Goal: Task Accomplishment & Management: Complete application form

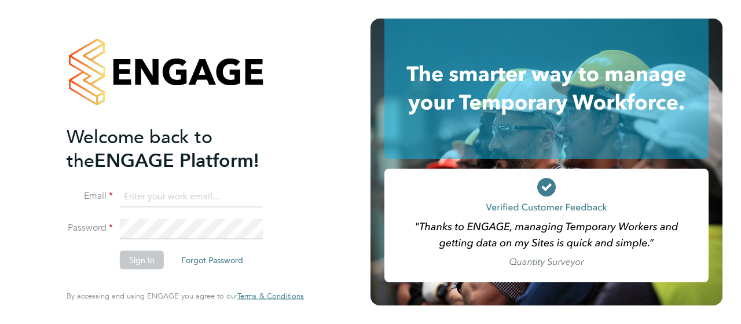
type input "d.murphy@oandb.co.uk"
click at [136, 258] on button "Sign In" at bounding box center [142, 260] width 44 height 19
click at [136, 258] on div "Sorry, we are having problems connecting to our services." at bounding box center [185, 162] width 371 height 324
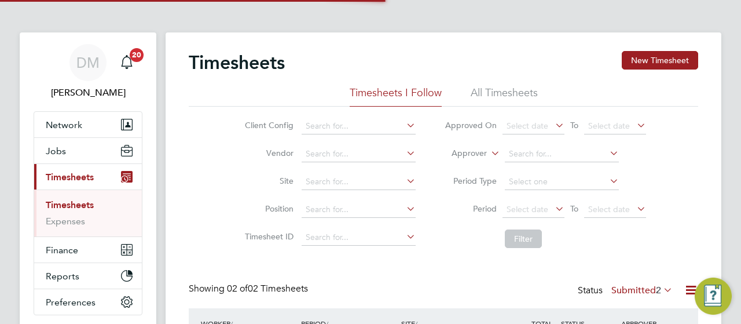
scroll to position [29, 100]
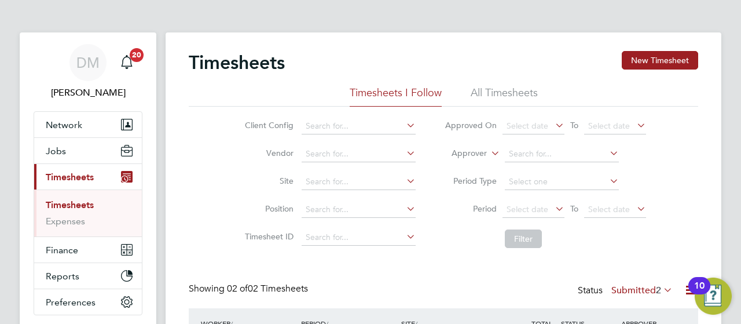
drag, startPoint x: 609, startPoint y: 3, endPoint x: 457, endPoint y: 16, distance: 151.7
click at [457, 16] on app-barbie "Timesheets New Timesheet Timesheets I Follow All Timesheets Client Config Vendo…" at bounding box center [444, 224] width 556 height 448
click at [104, 126] on button "Network" at bounding box center [88, 124] width 108 height 25
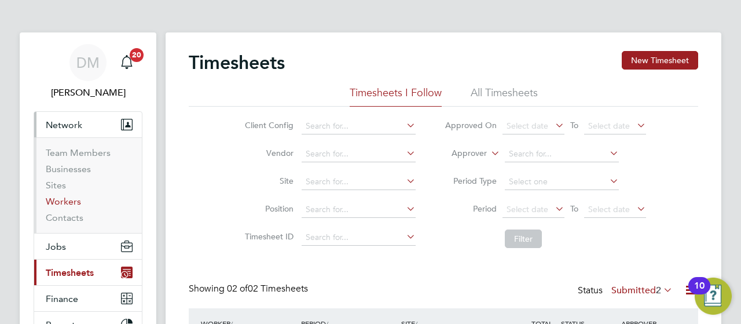
click at [62, 204] on link "Workers" at bounding box center [63, 201] width 35 height 11
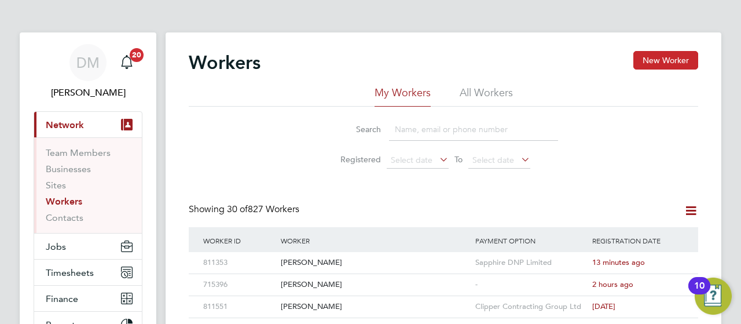
click at [673, 60] on button "New Worker" at bounding box center [665, 60] width 65 height 19
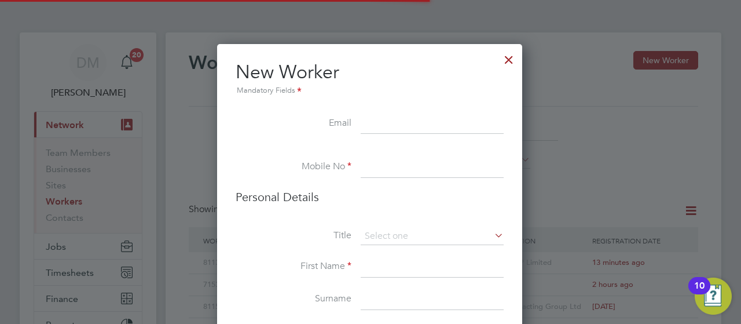
scroll to position [974, 306]
click at [386, 265] on input at bounding box center [432, 267] width 143 height 21
paste input "Jordan collins"
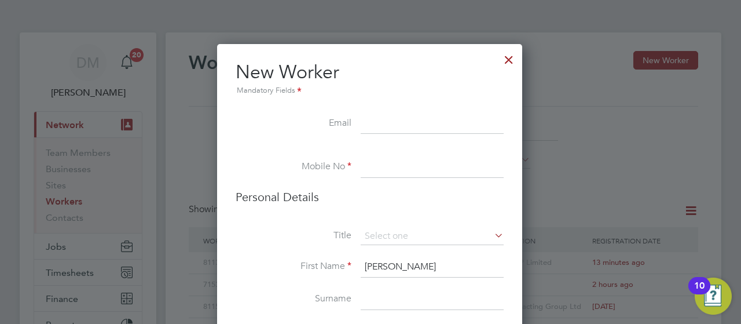
drag, startPoint x: 433, startPoint y: 262, endPoint x: 396, endPoint y: 261, distance: 37.1
click at [396, 261] on input "Jordan collins" at bounding box center [432, 267] width 143 height 21
type input "Jordan"
click at [373, 297] on input at bounding box center [432, 299] width 143 height 21
paste input "collins"
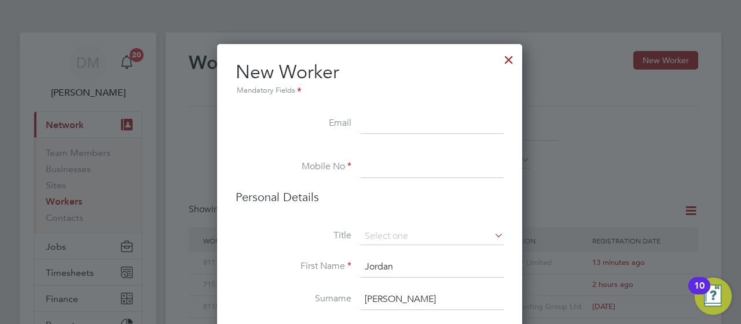
type input "collins"
click at [370, 125] on input at bounding box center [432, 123] width 143 height 21
click at [367, 126] on input at bounding box center [432, 123] width 143 height 21
paste input "theproloungeuk@gmail.com"
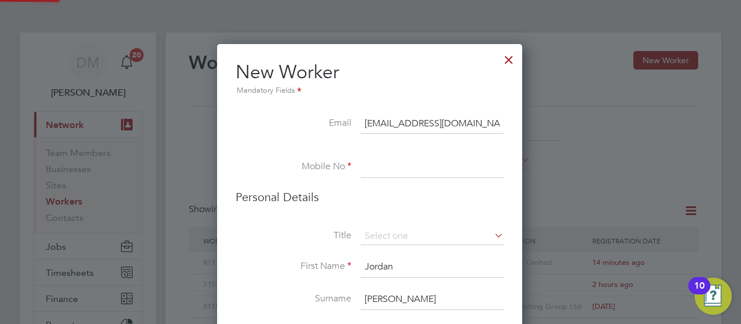
click at [388, 169] on input at bounding box center [432, 167] width 143 height 21
click at [388, 121] on input "theproloungeuk@gmail.com" at bounding box center [432, 123] width 143 height 21
type input "theproloungeuk@gmail.com"
click at [367, 165] on input at bounding box center [432, 167] width 143 height 21
paste input "07502600505"
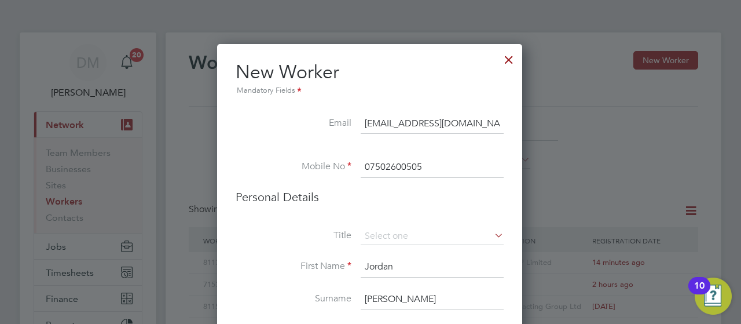
click at [391, 170] on input "07502600505" at bounding box center [432, 167] width 143 height 21
type input "07502600505"
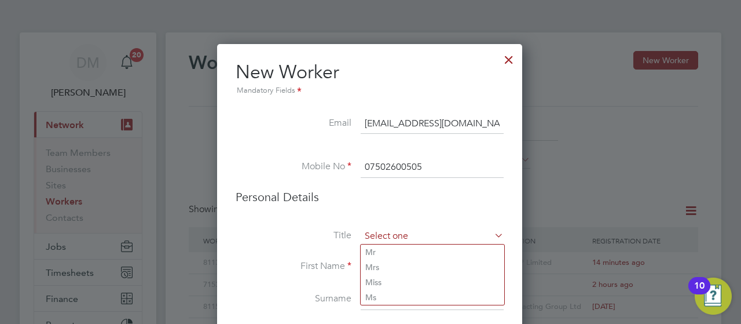
click at [491, 232] on input at bounding box center [432, 236] width 143 height 17
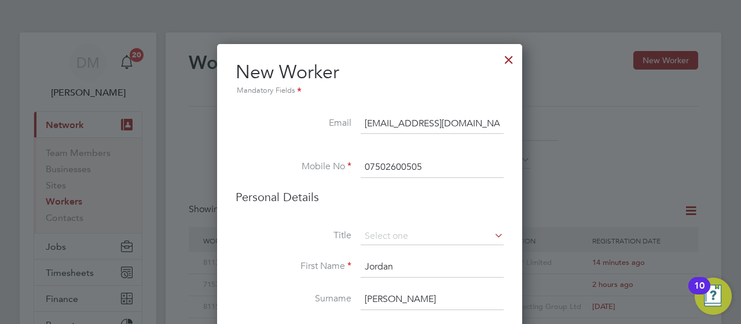
click at [395, 250] on li "Mr" at bounding box center [433, 251] width 144 height 15
type input "Mr"
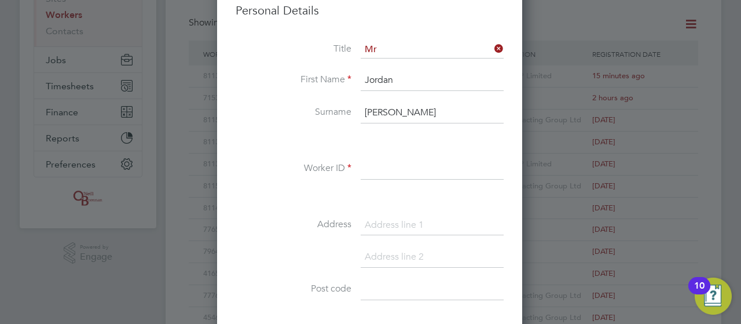
scroll to position [185, 0]
click at [349, 166] on label "Worker ID" at bounding box center [294, 169] width 116 height 12
click at [382, 171] on input at bounding box center [432, 170] width 143 height 21
click at [277, 171] on label "Worker ID" at bounding box center [294, 169] width 116 height 12
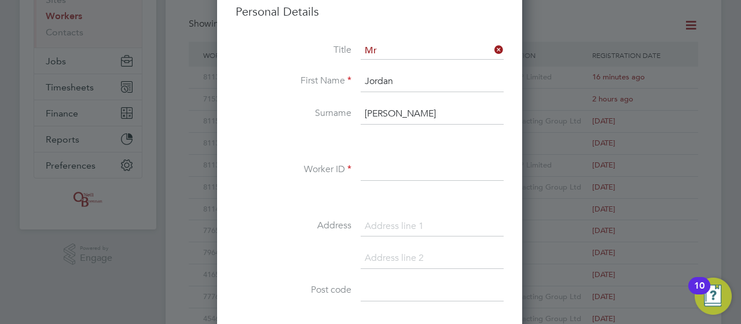
click at [371, 176] on input at bounding box center [432, 170] width 143 height 21
paste input "732267"
type input "732267"
click at [375, 223] on input at bounding box center [432, 226] width 143 height 21
click at [373, 233] on input at bounding box center [432, 226] width 143 height 21
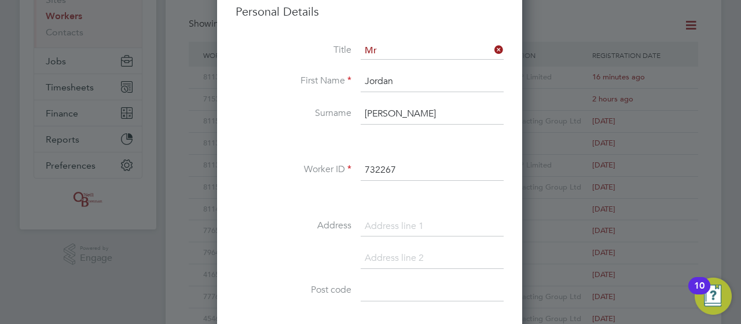
paste input "26 Fairhaven, Hampton Gardens, Peterborough, PE7 8RF"
drag, startPoint x: 466, startPoint y: 224, endPoint x: 510, endPoint y: 225, distance: 43.5
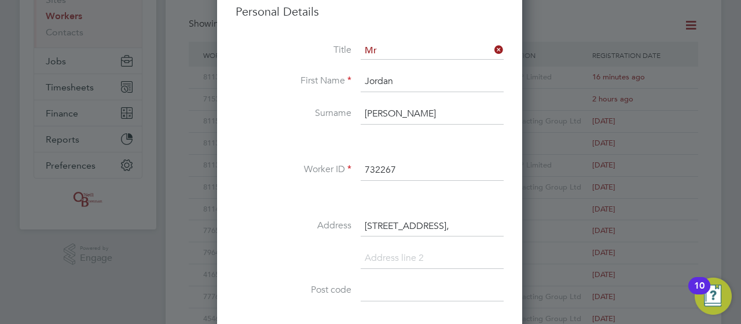
type input "26 Fairhaven, Hampton Gardens, Peterborough,"
click at [365, 290] on input at bounding box center [432, 290] width 143 height 21
paste input "PE7 8RF"
type input "PE7 8RF"
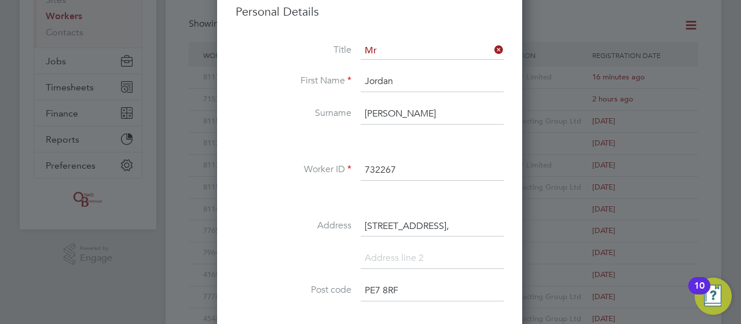
scroll to position [0, 90]
drag, startPoint x: 446, startPoint y: 222, endPoint x: 563, endPoint y: 232, distance: 118.0
click at [563, 232] on div "Workers New Worker My Workers All Workers Search Registered Select date To Sele…" at bounding box center [444, 314] width 556 height 935
type input "26 Fairhaven,"
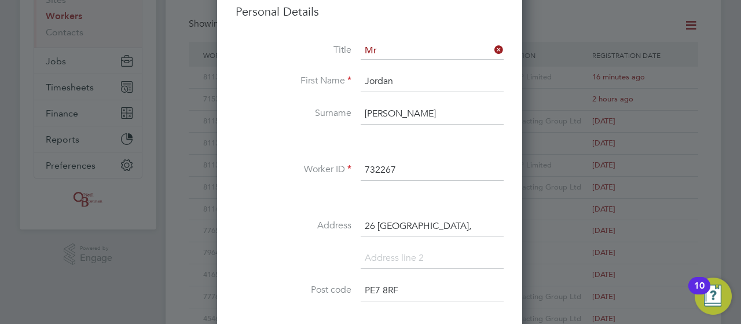
click at [416, 252] on input at bounding box center [432, 258] width 143 height 21
paste input "Hampton Gardens, Peterborough,"
drag, startPoint x: 438, startPoint y: 253, endPoint x: 526, endPoint y: 253, distance: 88.0
click at [526, 253] on div "Workers New Worker My Workers All Workers Search Registered Select date To Sele…" at bounding box center [444, 314] width 556 height 935
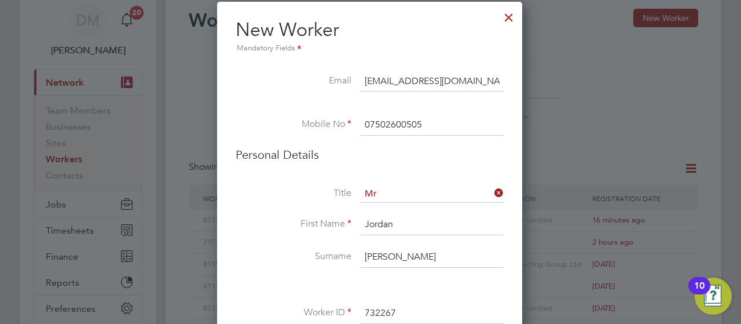
scroll to position [32, 0]
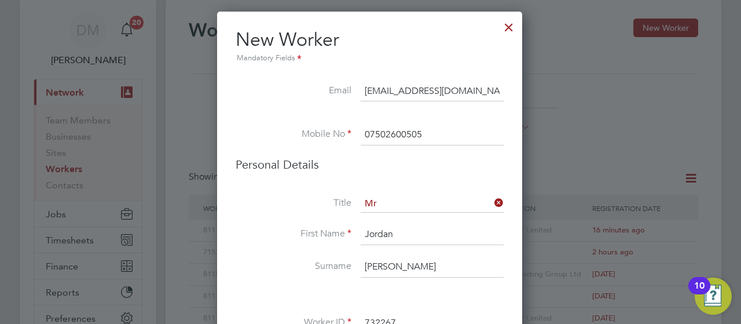
type input "Hampton Gardens,"
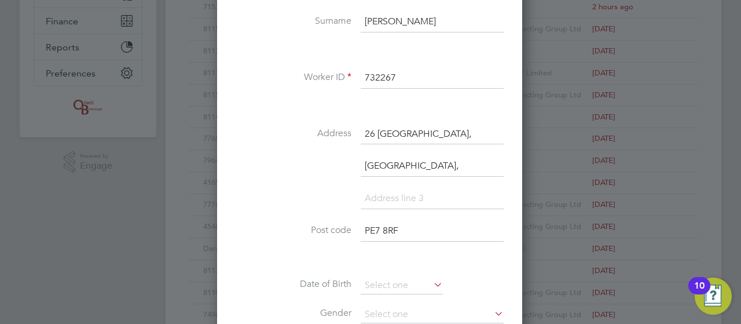
scroll to position [287, 0]
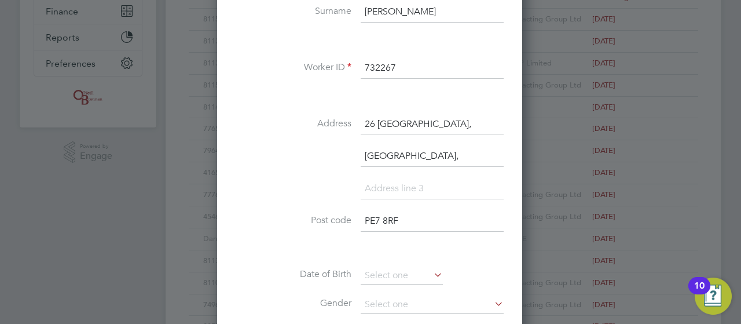
click at [387, 186] on input at bounding box center [432, 188] width 143 height 21
paste input "Peterborough,"
type input "Peterborough"
click at [388, 122] on input "26 Fairhaven," at bounding box center [432, 124] width 143 height 21
type input "26 Fairhaven,"
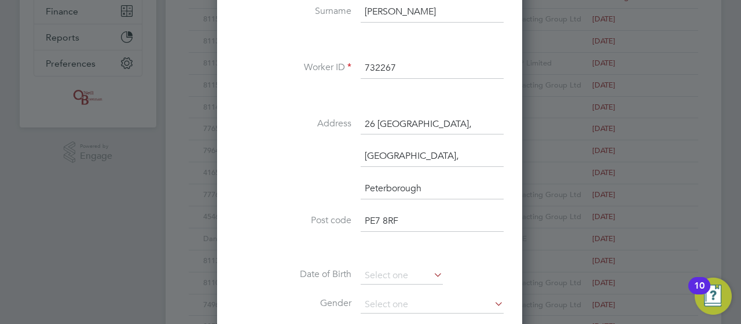
drag, startPoint x: 412, startPoint y: 263, endPoint x: 424, endPoint y: -10, distance: 274.1
click at [424, 0] on html "DM Danielle Murphy Notifications 20 Applications: Current page: Network Team Me…" at bounding box center [370, 206] width 741 height 986
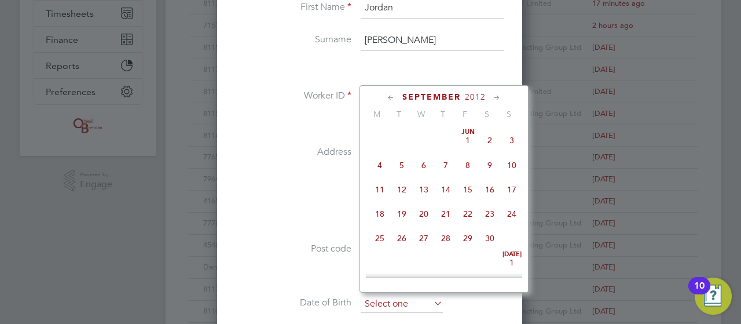
scroll to position [447, 0]
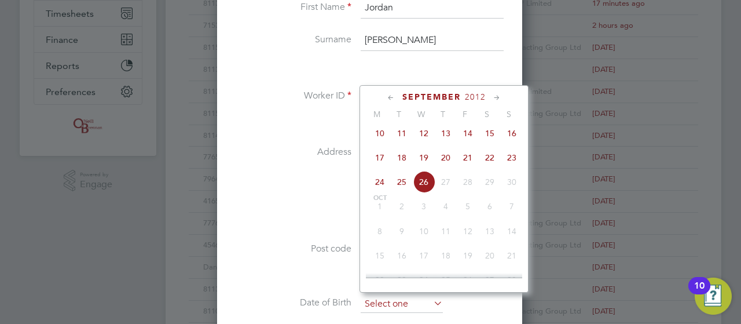
click at [373, 300] on input at bounding box center [402, 303] width 82 height 17
click at [426, 93] on span "September" at bounding box center [431, 97] width 58 height 10
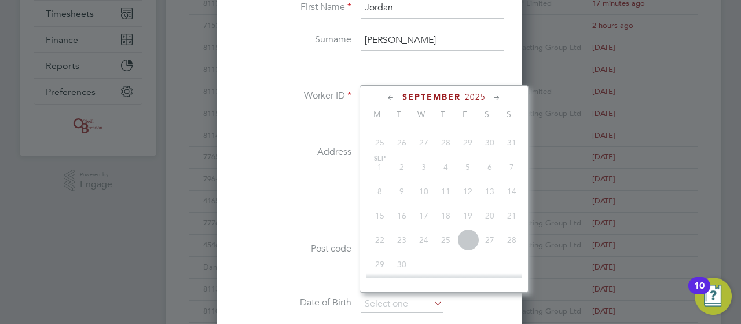
click at [394, 95] on icon at bounding box center [391, 97] width 11 height 13
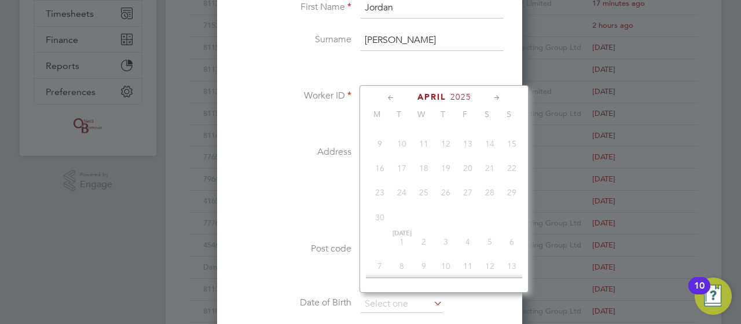
click at [394, 95] on icon at bounding box center [391, 97] width 11 height 13
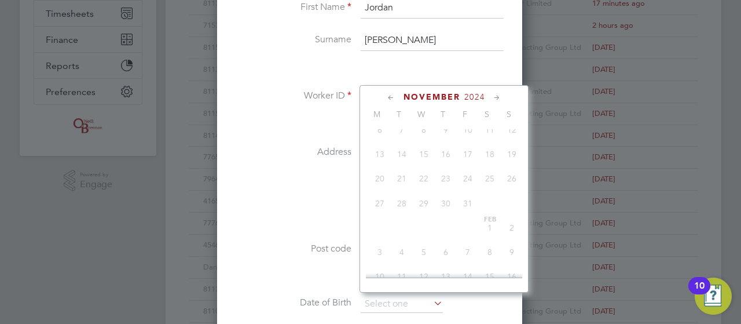
click at [394, 95] on icon at bounding box center [391, 97] width 11 height 13
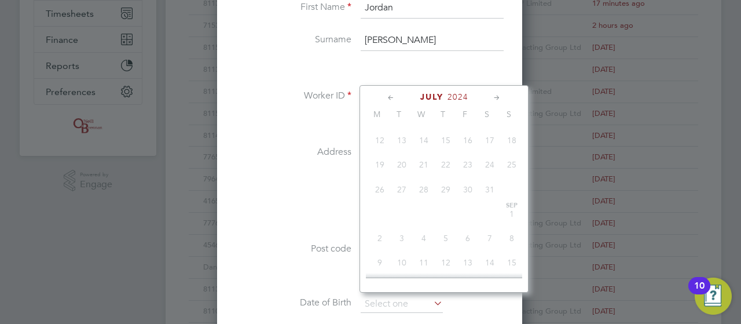
click at [394, 95] on icon at bounding box center [391, 97] width 11 height 13
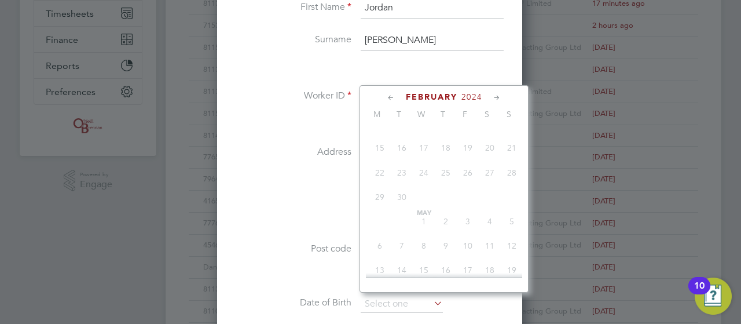
click at [394, 95] on icon at bounding box center [391, 97] width 11 height 13
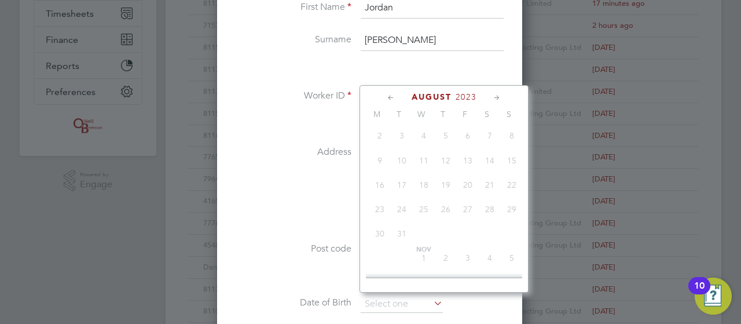
click at [394, 95] on icon at bounding box center [391, 97] width 11 height 13
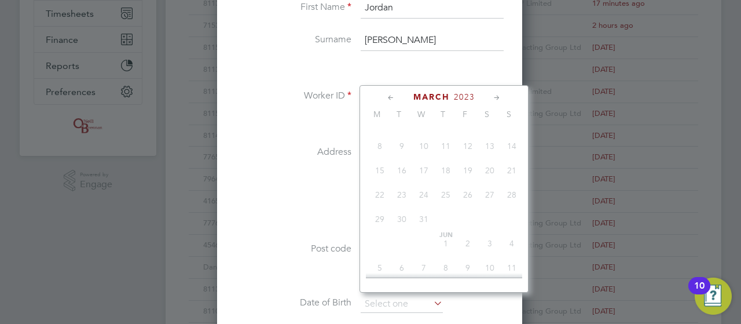
click at [394, 95] on icon at bounding box center [391, 97] width 11 height 13
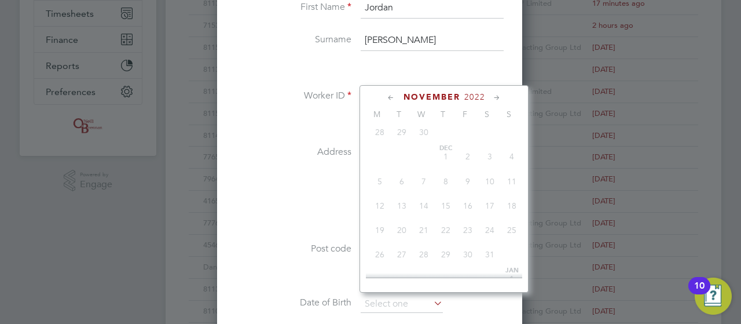
click at [394, 95] on icon at bounding box center [391, 97] width 11 height 13
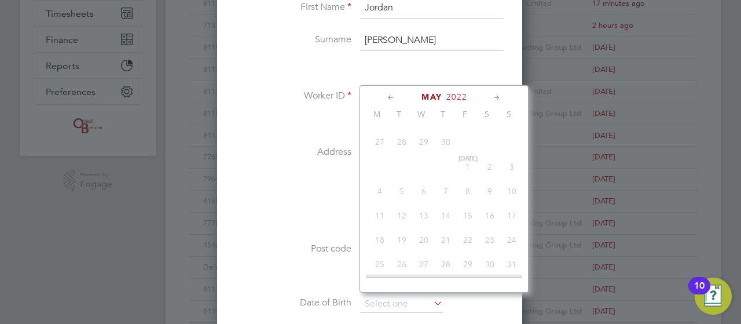
click at [394, 95] on icon at bounding box center [391, 97] width 11 height 13
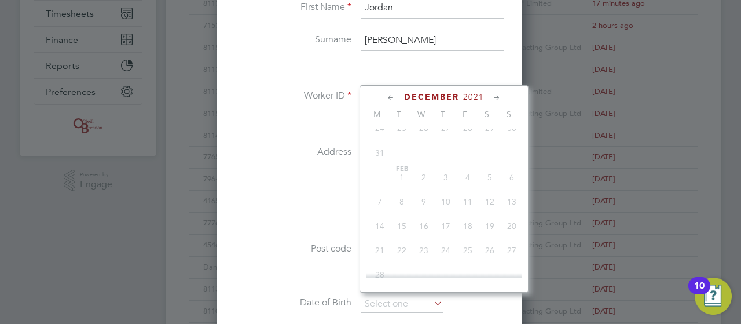
click at [394, 95] on icon at bounding box center [391, 97] width 11 height 13
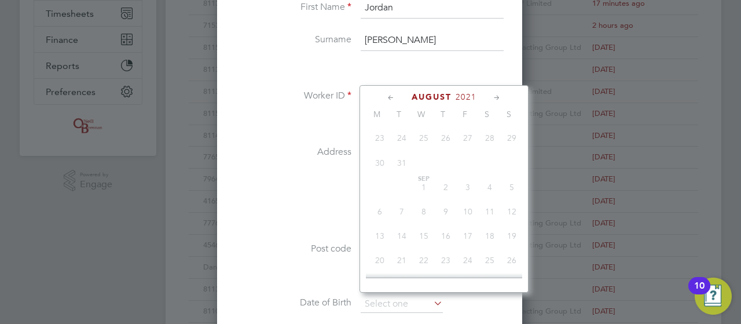
click at [394, 95] on icon at bounding box center [391, 97] width 11 height 13
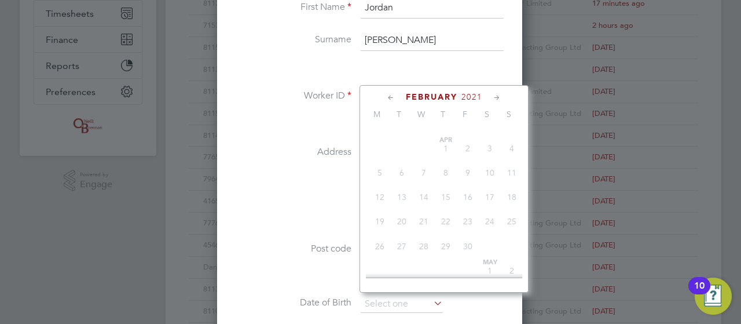
click at [394, 95] on icon at bounding box center [391, 97] width 11 height 13
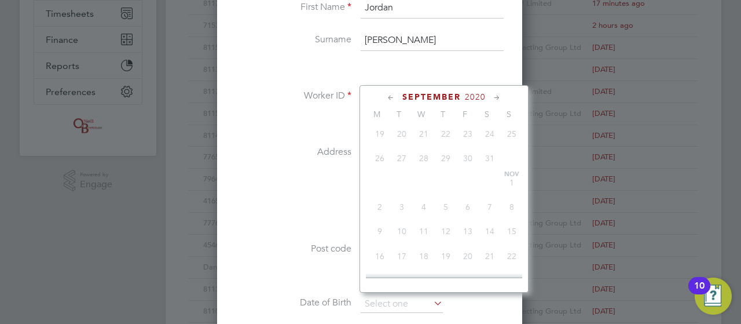
click at [394, 95] on icon at bounding box center [391, 97] width 11 height 13
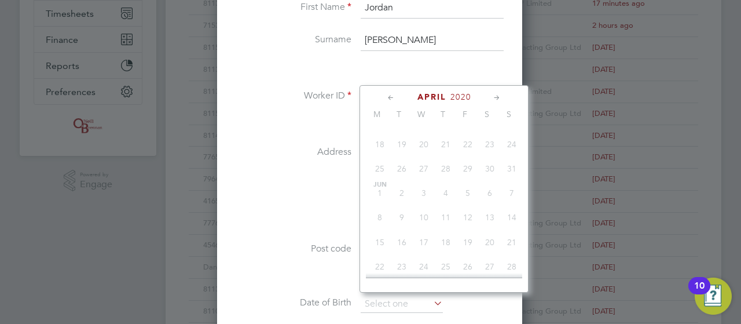
click at [394, 95] on icon at bounding box center [391, 97] width 11 height 13
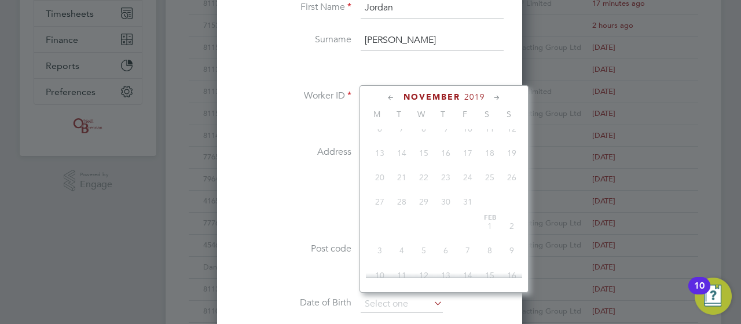
click at [394, 95] on icon at bounding box center [391, 97] width 11 height 13
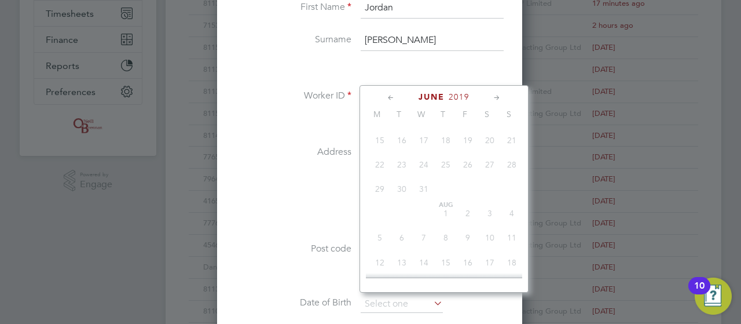
click at [394, 95] on icon at bounding box center [391, 97] width 11 height 13
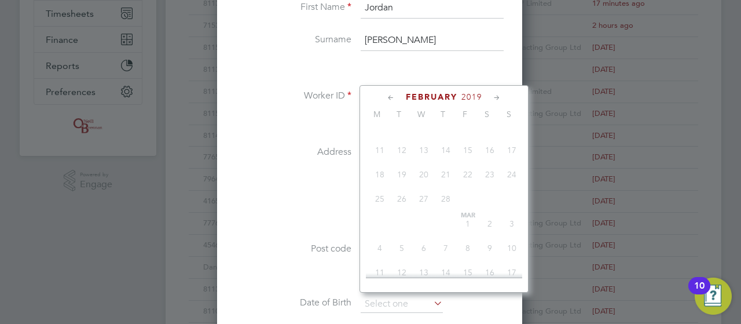
click at [394, 95] on icon at bounding box center [391, 97] width 11 height 13
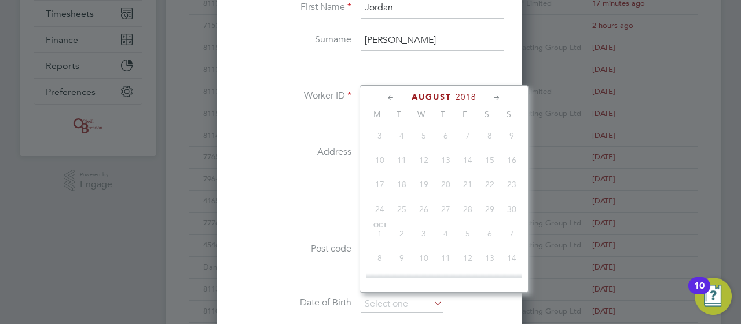
click at [394, 95] on icon at bounding box center [391, 97] width 11 height 13
click at [395, 95] on icon at bounding box center [391, 97] width 11 height 13
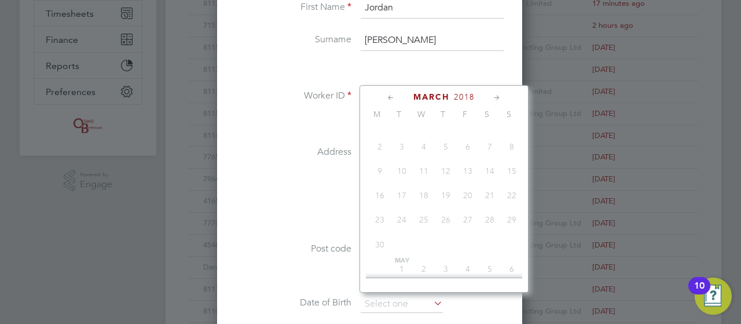
click at [395, 95] on icon at bounding box center [391, 97] width 11 height 13
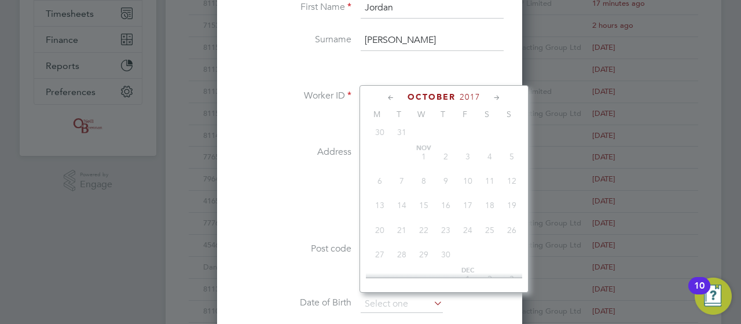
click at [395, 95] on icon at bounding box center [391, 97] width 11 height 13
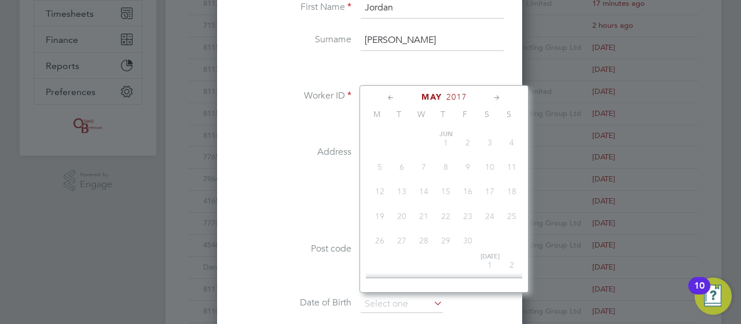
click at [395, 95] on icon at bounding box center [391, 97] width 11 height 13
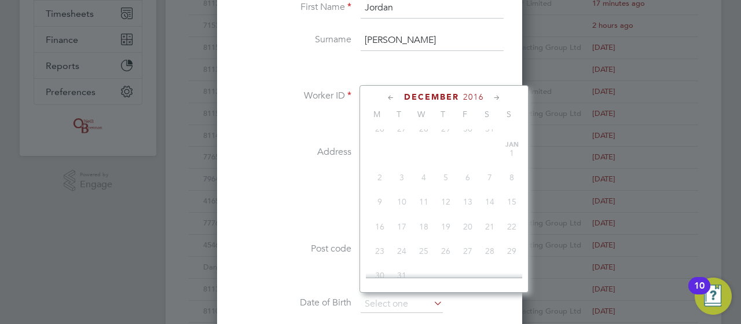
click at [395, 95] on icon at bounding box center [391, 97] width 11 height 13
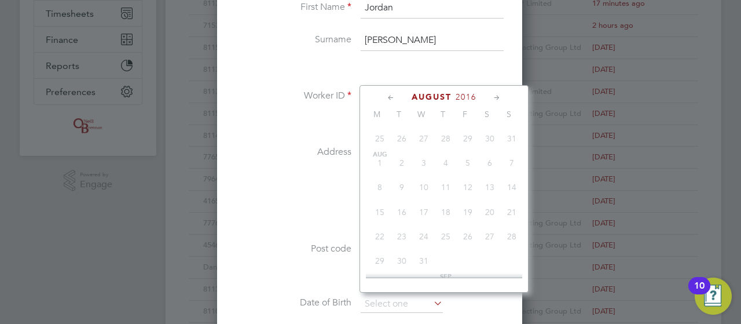
click at [395, 95] on icon at bounding box center [391, 97] width 11 height 13
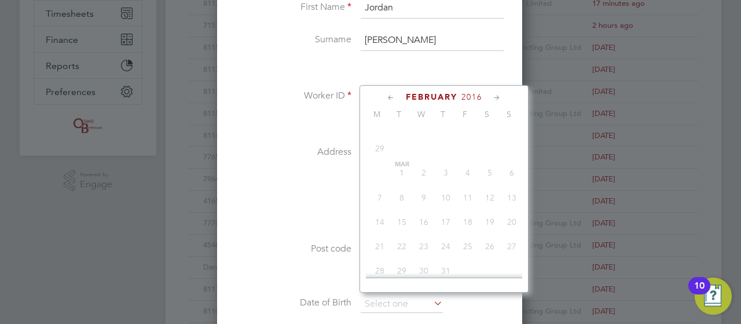
click at [395, 95] on icon at bounding box center [391, 97] width 11 height 13
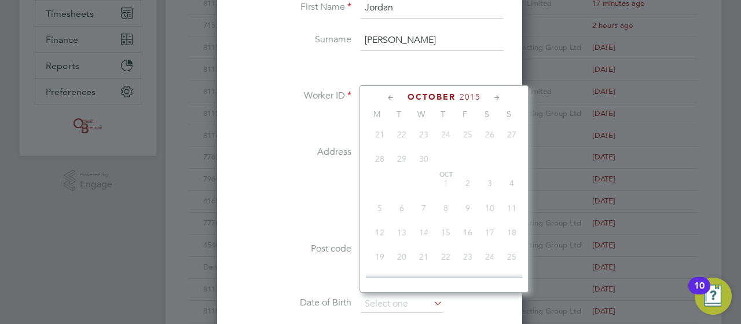
click at [395, 95] on icon at bounding box center [391, 97] width 11 height 13
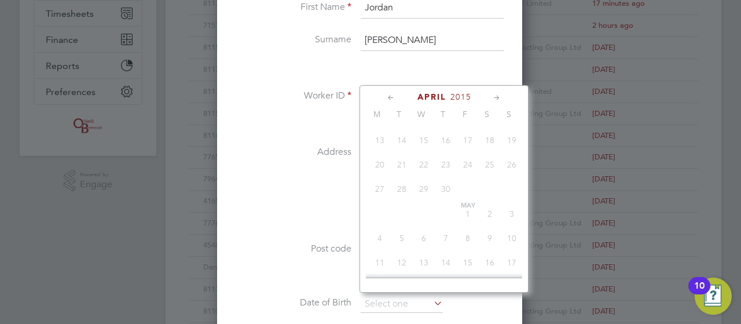
click at [395, 95] on icon at bounding box center [391, 97] width 11 height 13
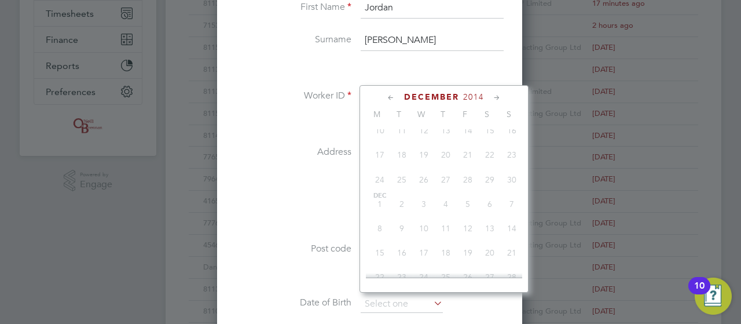
click at [395, 95] on icon at bounding box center [391, 97] width 11 height 13
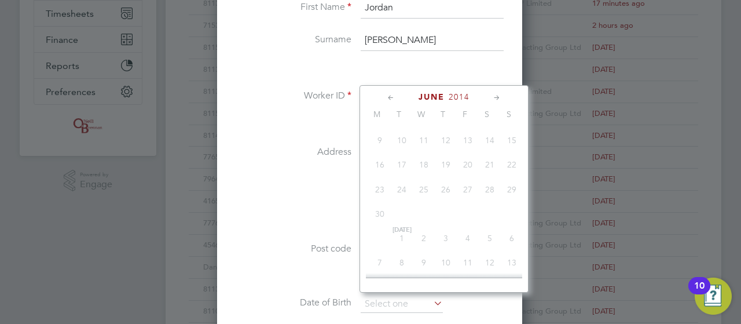
click at [395, 95] on icon at bounding box center [391, 97] width 11 height 13
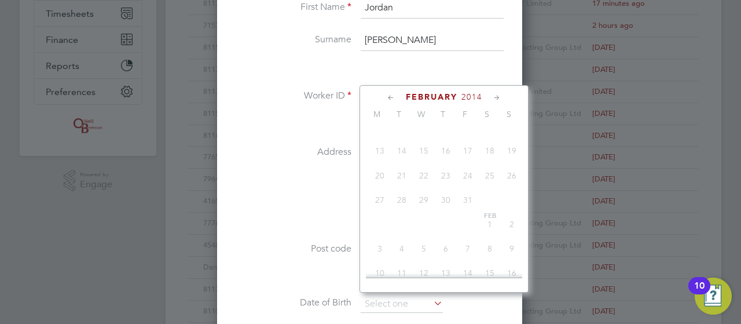
click at [395, 95] on icon at bounding box center [391, 97] width 11 height 13
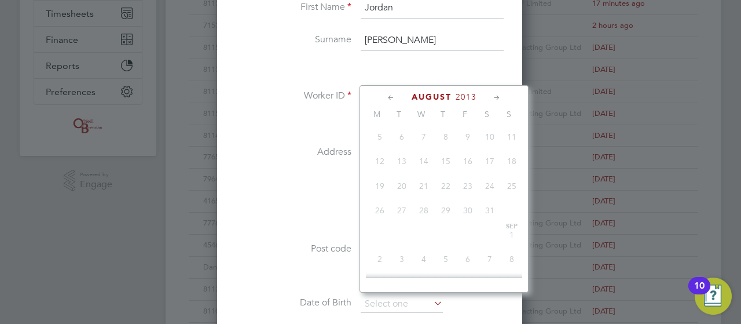
click at [395, 95] on icon at bounding box center [391, 97] width 11 height 13
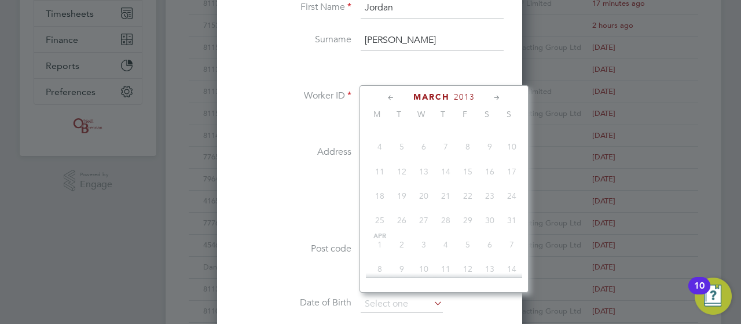
click at [395, 95] on icon at bounding box center [391, 97] width 11 height 13
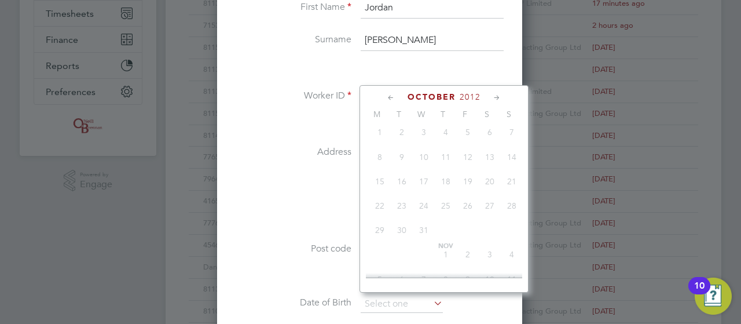
click at [395, 95] on icon at bounding box center [391, 97] width 11 height 13
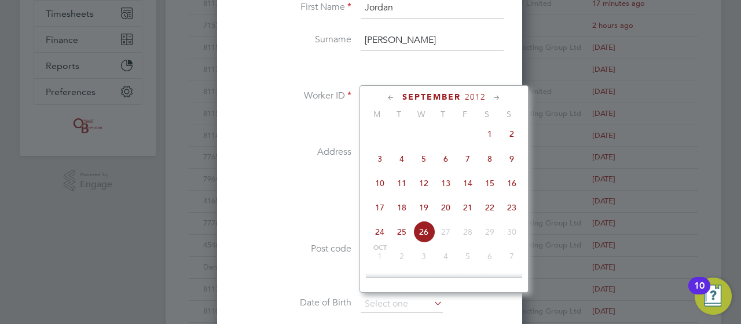
click at [395, 95] on icon at bounding box center [391, 97] width 11 height 13
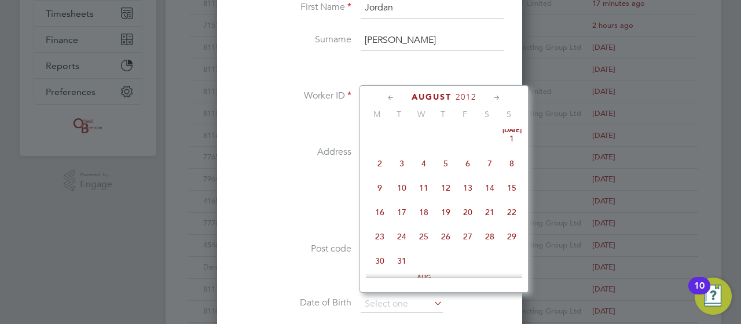
click at [395, 95] on icon at bounding box center [391, 97] width 11 height 13
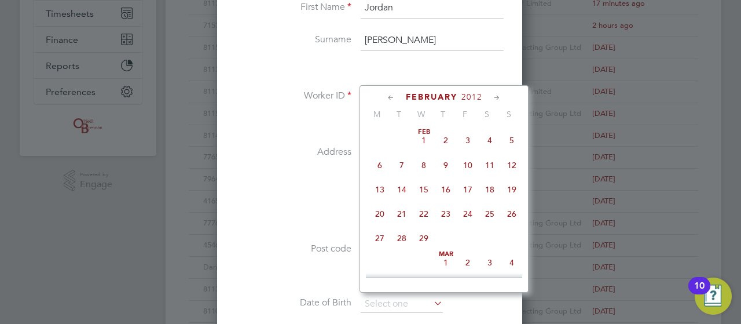
click at [395, 95] on icon at bounding box center [391, 97] width 11 height 13
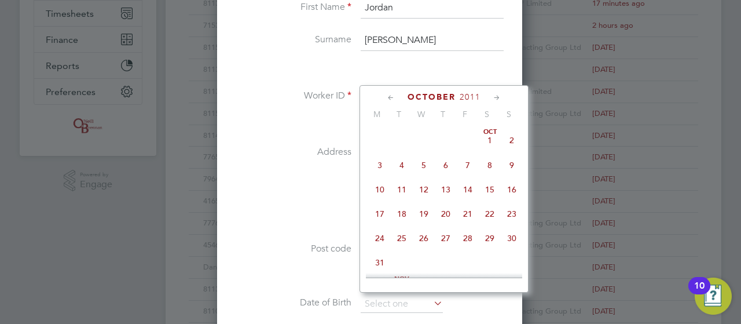
click at [395, 95] on icon at bounding box center [391, 97] width 11 height 13
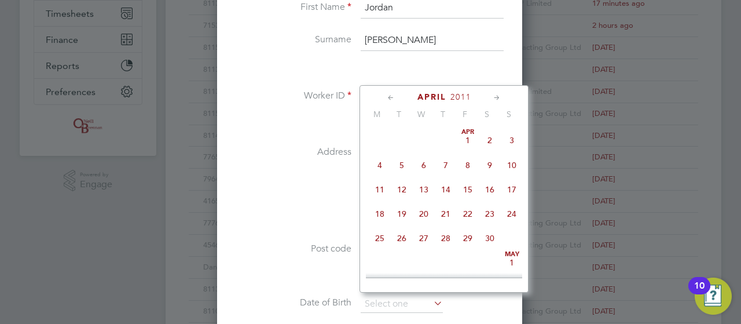
click at [395, 95] on icon at bounding box center [391, 97] width 11 height 13
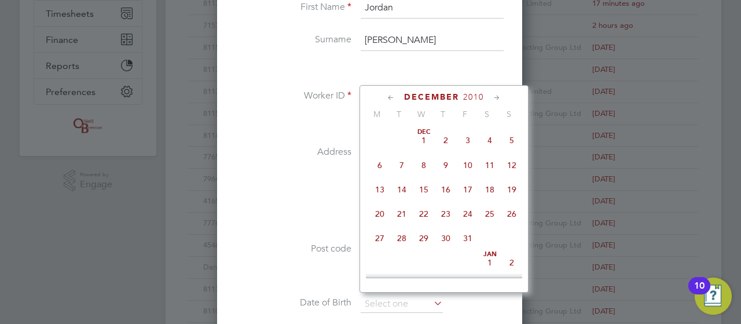
click at [395, 95] on icon at bounding box center [391, 97] width 11 height 13
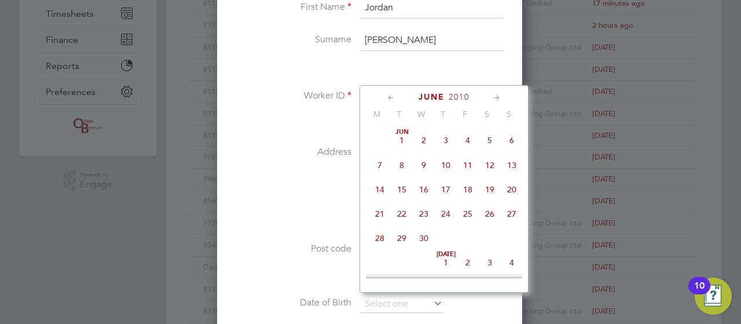
click at [395, 95] on icon at bounding box center [391, 97] width 11 height 13
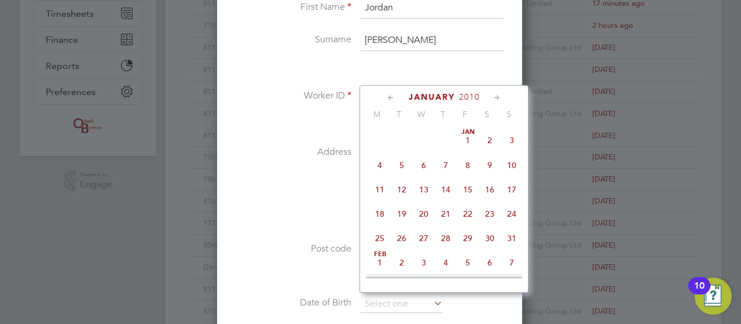
click at [395, 95] on icon at bounding box center [391, 97] width 11 height 13
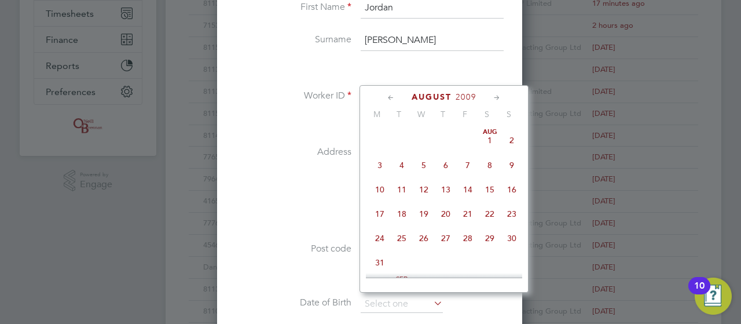
click at [395, 95] on icon at bounding box center [391, 97] width 11 height 13
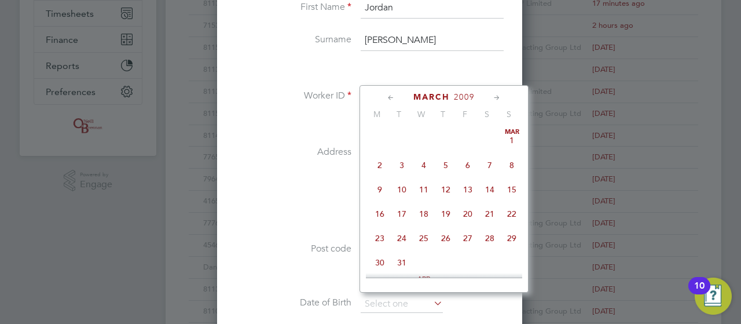
click at [395, 95] on icon at bounding box center [391, 97] width 11 height 13
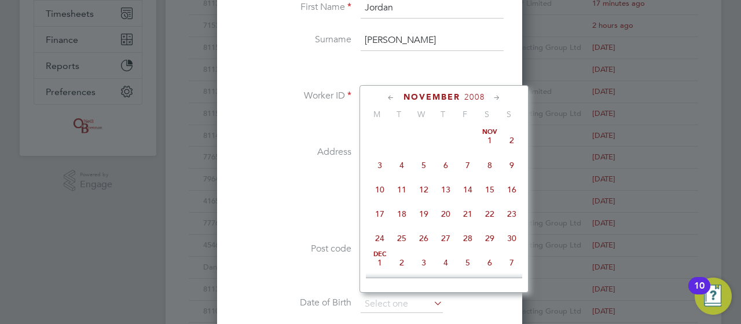
click at [395, 95] on icon at bounding box center [391, 97] width 11 height 13
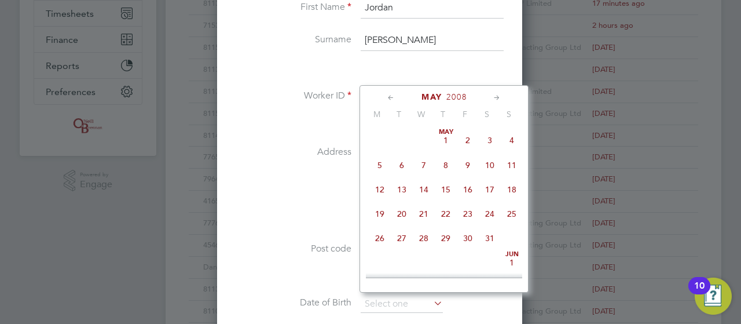
click at [395, 95] on icon at bounding box center [391, 97] width 11 height 13
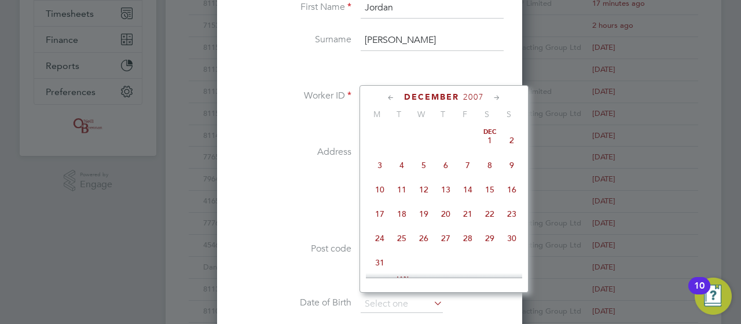
click at [395, 95] on icon at bounding box center [391, 97] width 11 height 13
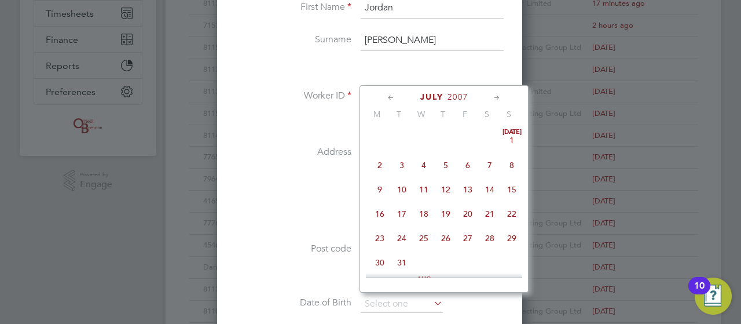
click at [395, 95] on icon at bounding box center [391, 97] width 11 height 13
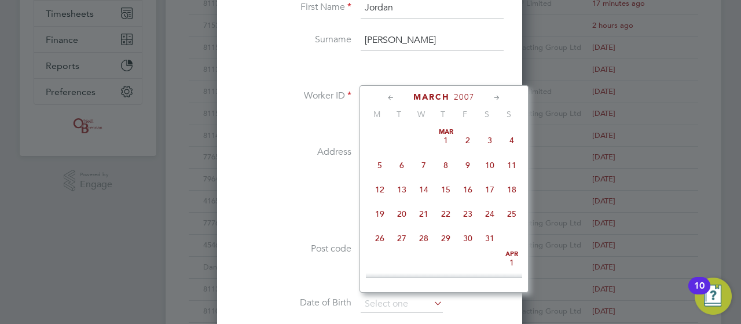
click at [395, 95] on icon at bounding box center [391, 97] width 11 height 13
click at [378, 300] on input at bounding box center [402, 303] width 82 height 17
click at [388, 96] on icon at bounding box center [391, 97] width 11 height 13
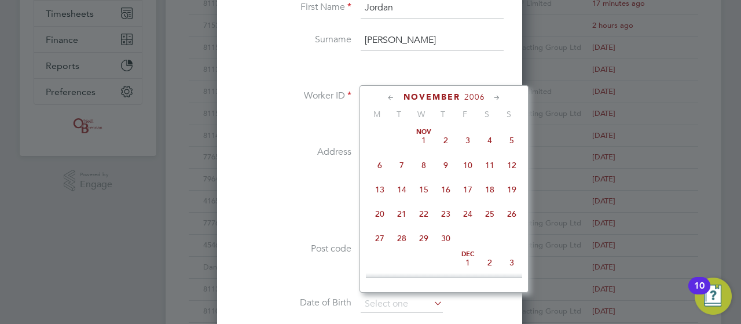
click at [388, 96] on icon at bounding box center [391, 97] width 11 height 13
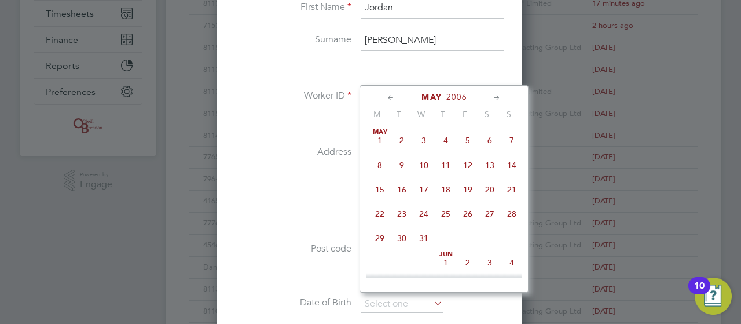
click at [388, 96] on icon at bounding box center [391, 97] width 11 height 13
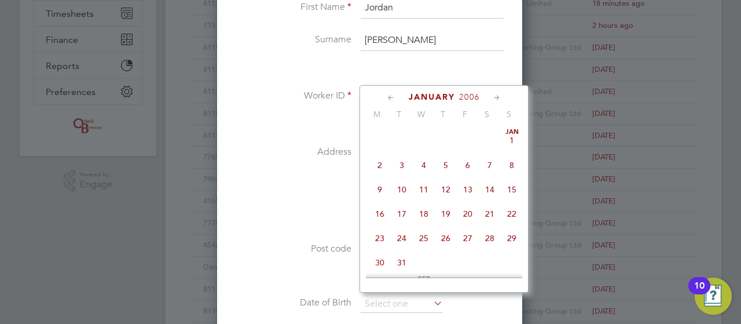
click at [388, 96] on icon at bounding box center [391, 97] width 11 height 13
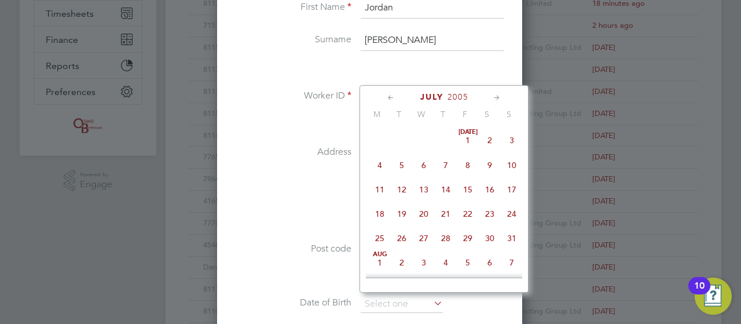
click at [388, 96] on icon at bounding box center [391, 97] width 11 height 13
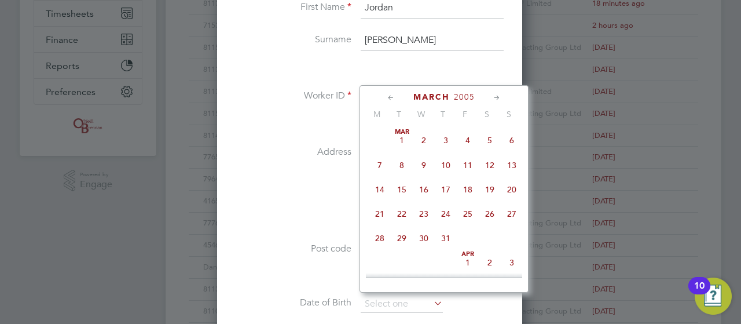
click at [388, 96] on icon at bounding box center [391, 97] width 11 height 13
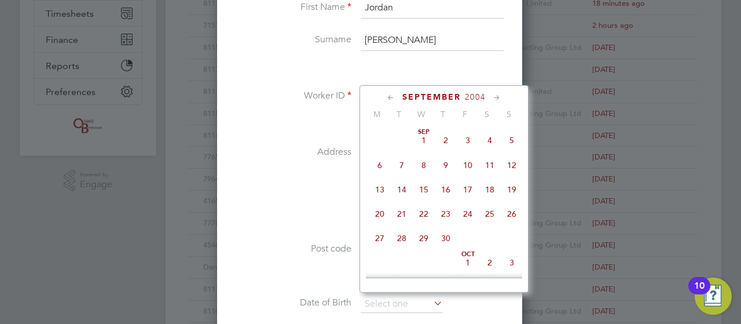
click at [388, 96] on icon at bounding box center [391, 97] width 11 height 13
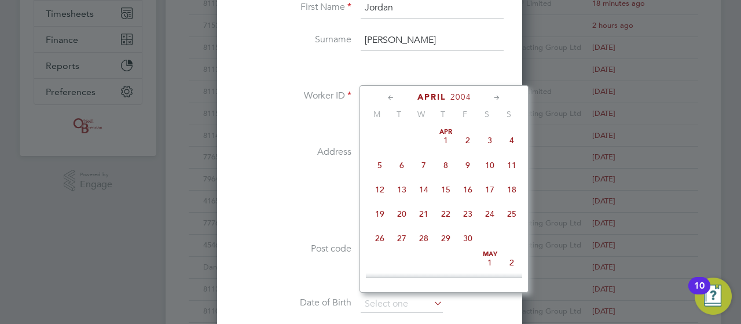
click at [388, 96] on icon at bounding box center [391, 97] width 11 height 13
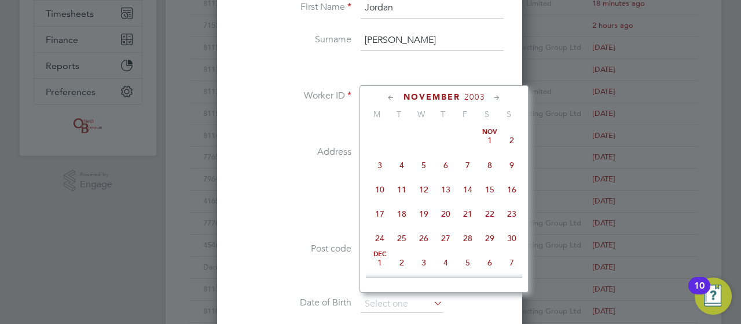
click at [388, 96] on icon at bounding box center [391, 97] width 11 height 13
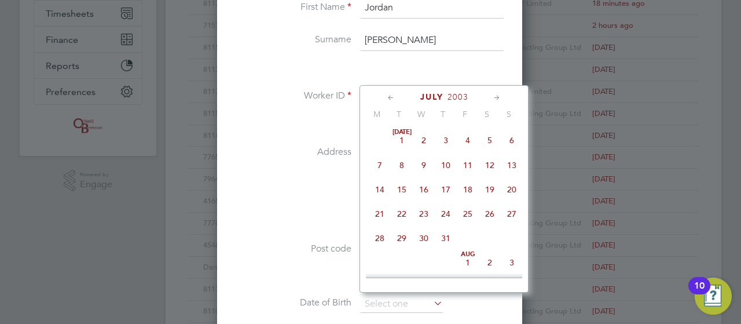
click at [388, 96] on icon at bounding box center [391, 97] width 11 height 13
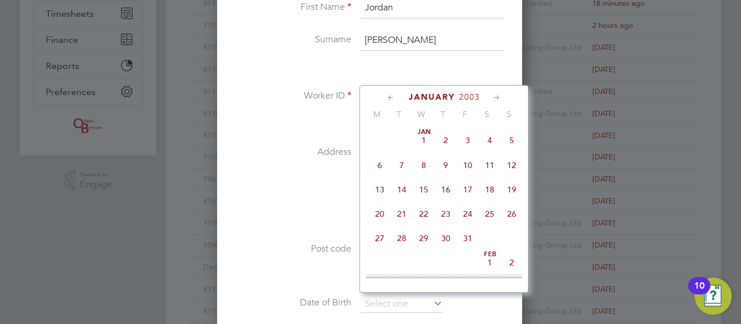
click at [388, 96] on icon at bounding box center [391, 97] width 11 height 13
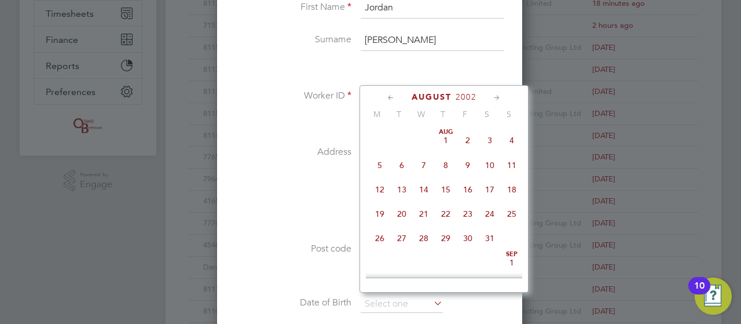
click at [388, 96] on icon at bounding box center [391, 97] width 11 height 13
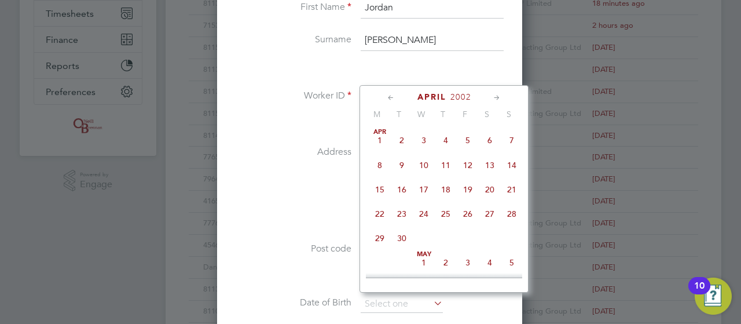
click at [388, 96] on icon at bounding box center [391, 97] width 11 height 13
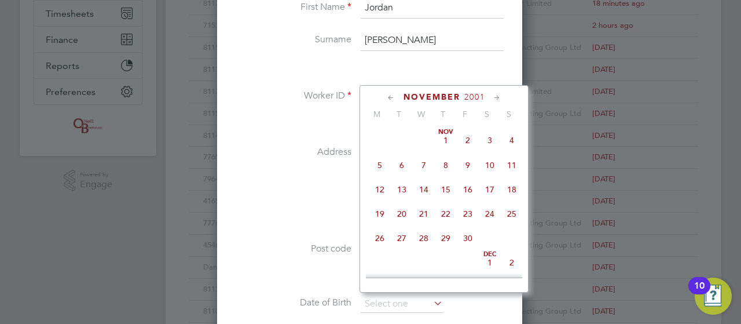
click at [388, 96] on icon at bounding box center [391, 97] width 11 height 13
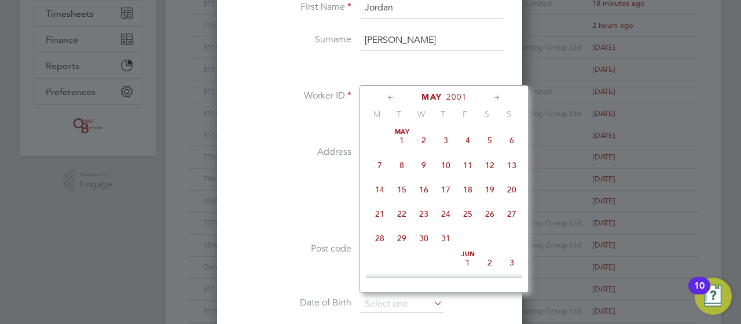
click at [388, 96] on icon at bounding box center [391, 97] width 11 height 13
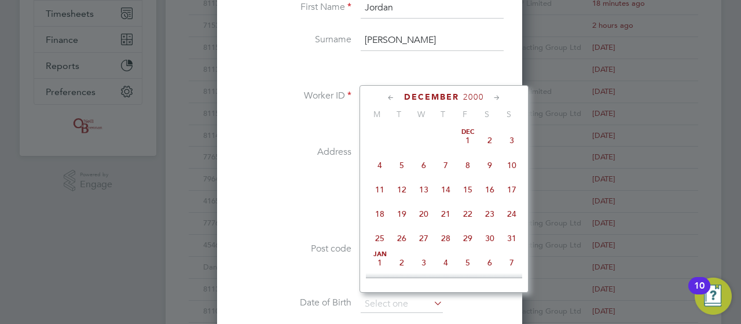
click at [388, 96] on icon at bounding box center [391, 97] width 11 height 13
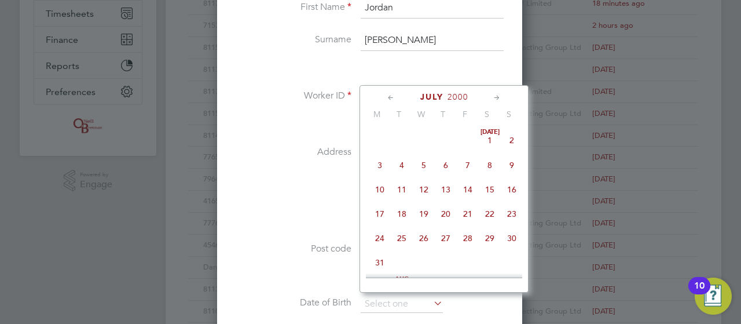
click at [388, 96] on icon at bounding box center [391, 97] width 11 height 13
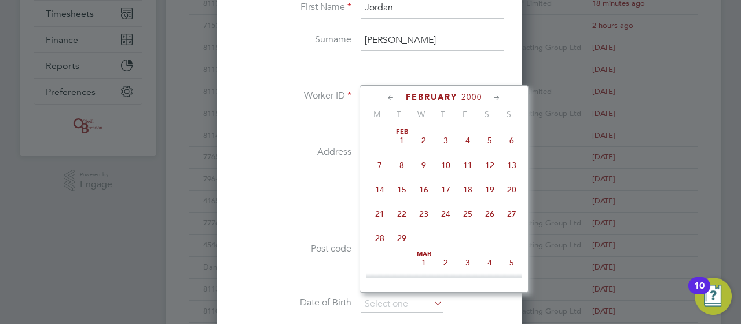
click at [388, 96] on icon at bounding box center [391, 97] width 11 height 13
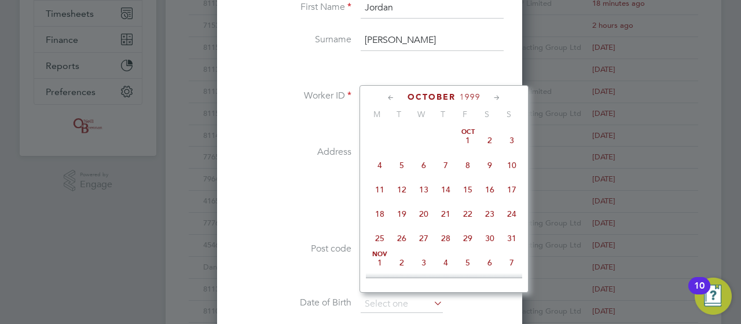
click at [388, 96] on icon at bounding box center [391, 97] width 11 height 13
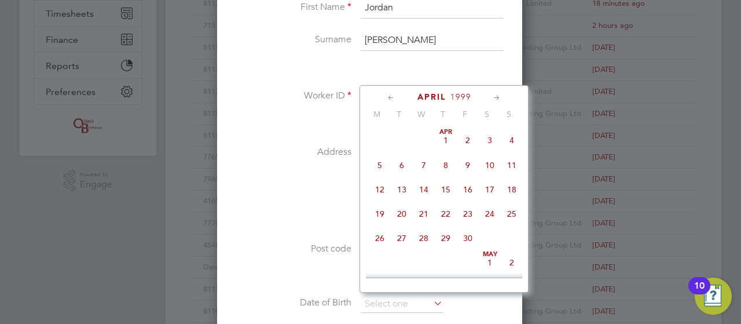
click at [388, 96] on icon at bounding box center [391, 97] width 11 height 13
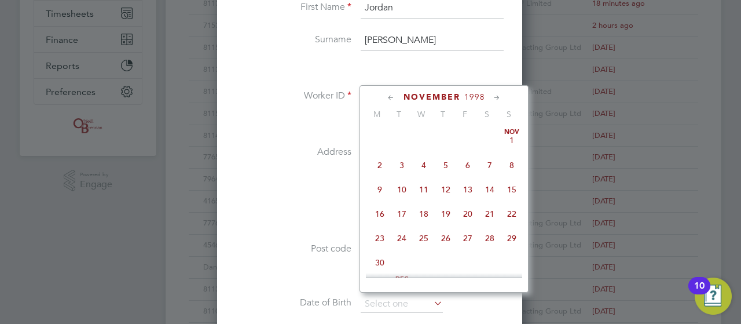
click at [388, 96] on icon at bounding box center [391, 97] width 11 height 13
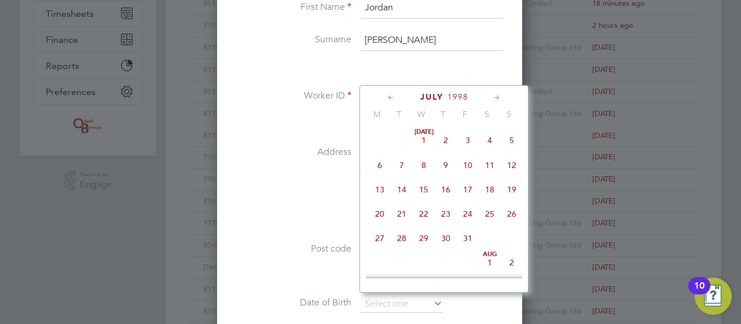
click at [388, 96] on icon at bounding box center [391, 97] width 11 height 13
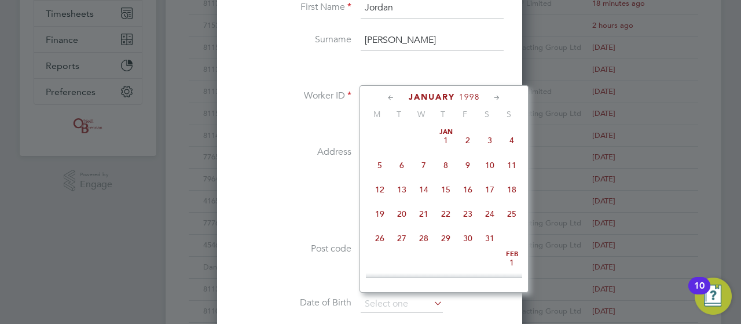
click at [388, 96] on icon at bounding box center [391, 97] width 11 height 13
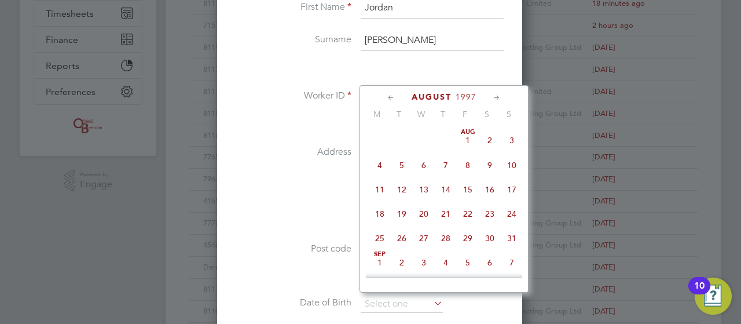
click at [388, 96] on icon at bounding box center [391, 97] width 11 height 13
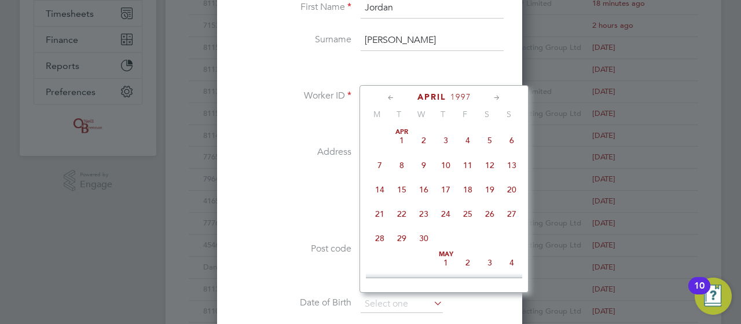
click at [388, 96] on icon at bounding box center [391, 97] width 11 height 13
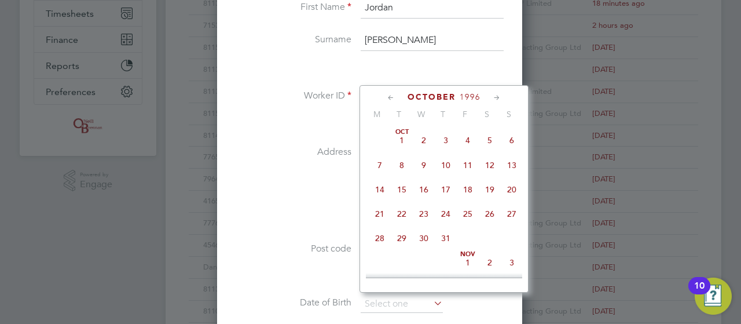
click at [388, 96] on icon at bounding box center [391, 97] width 11 height 13
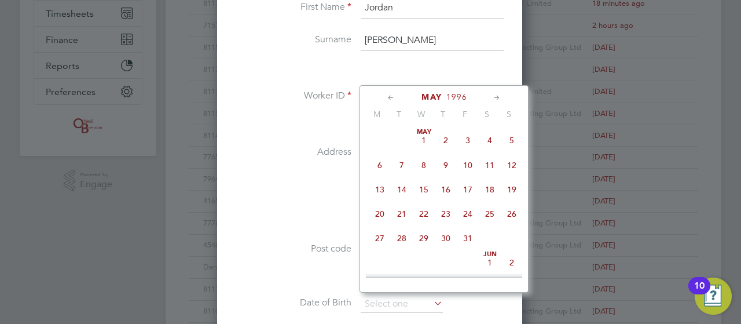
click at [388, 96] on icon at bounding box center [391, 97] width 11 height 13
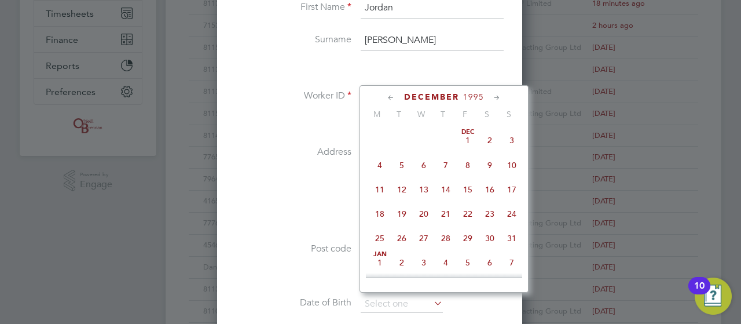
click at [388, 96] on icon at bounding box center [391, 97] width 11 height 13
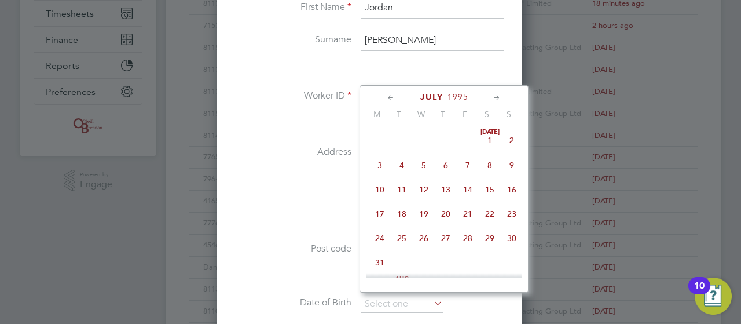
click at [388, 96] on icon at bounding box center [391, 97] width 11 height 13
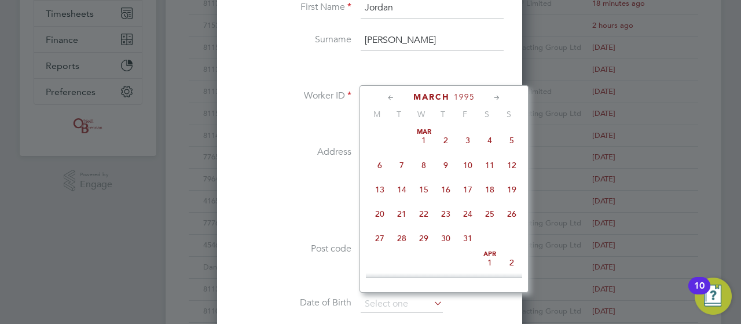
click at [388, 96] on icon at bounding box center [391, 97] width 11 height 13
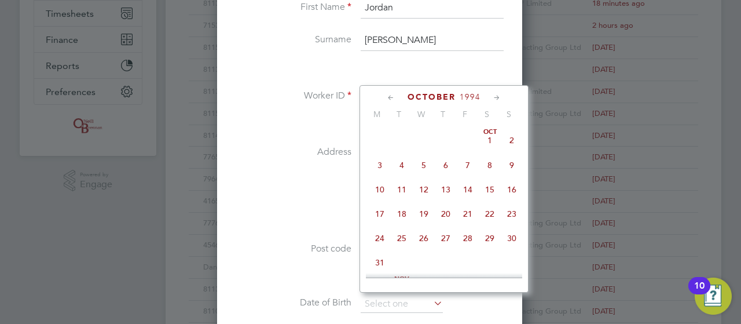
click at [388, 96] on icon at bounding box center [391, 97] width 11 height 13
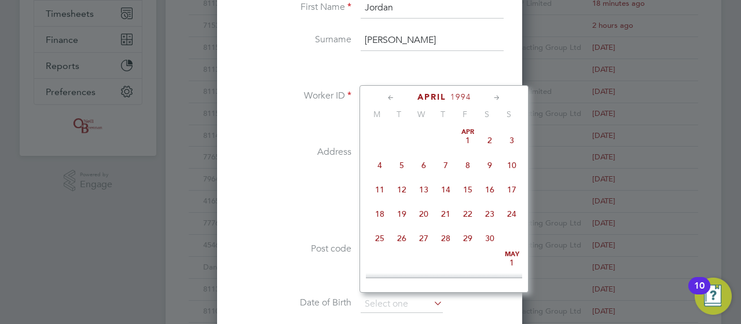
click at [388, 96] on icon at bounding box center [391, 97] width 11 height 13
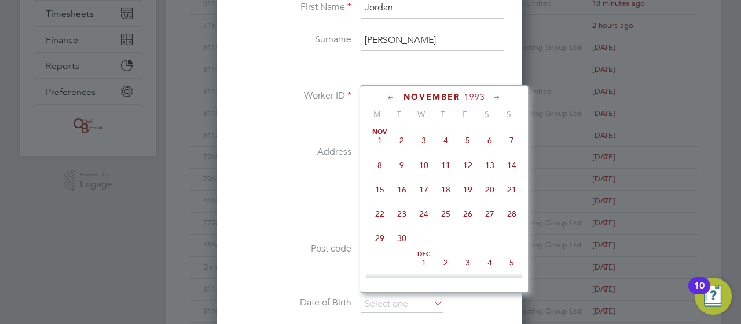
click at [388, 96] on icon at bounding box center [391, 97] width 11 height 13
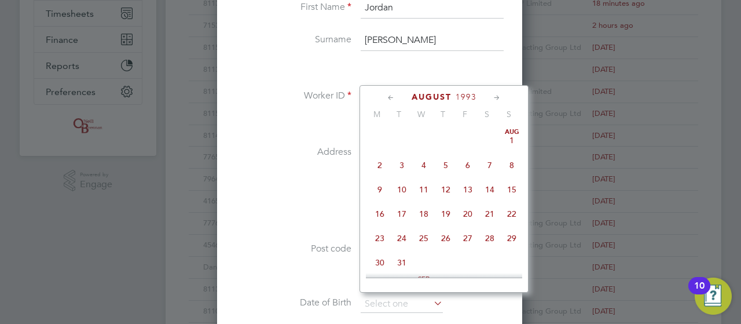
click at [388, 96] on icon at bounding box center [391, 97] width 11 height 13
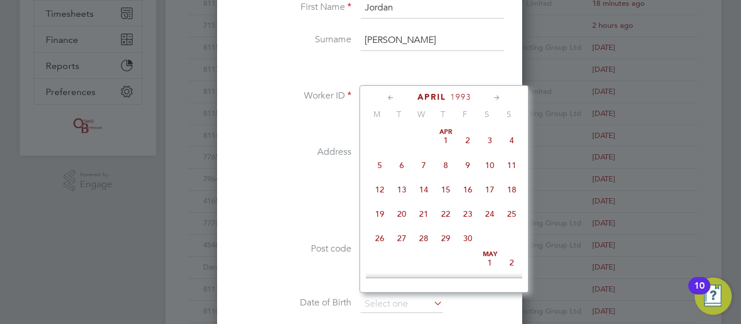
click at [388, 96] on icon at bounding box center [391, 97] width 11 height 13
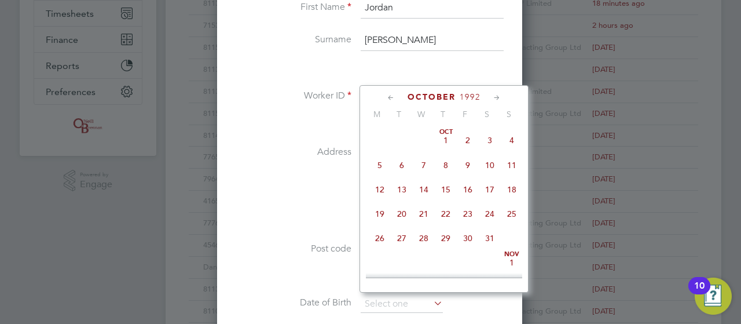
click at [388, 96] on icon at bounding box center [391, 97] width 11 height 13
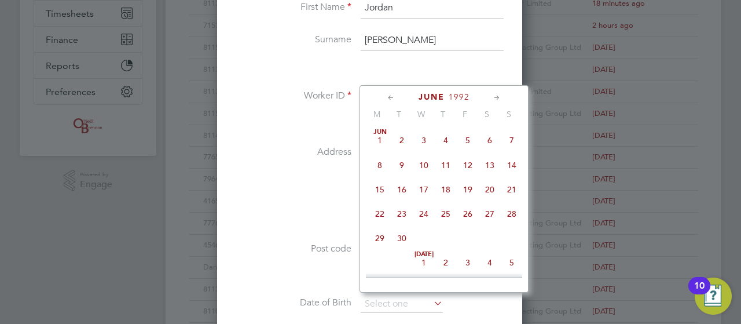
click at [388, 96] on icon at bounding box center [391, 97] width 11 height 13
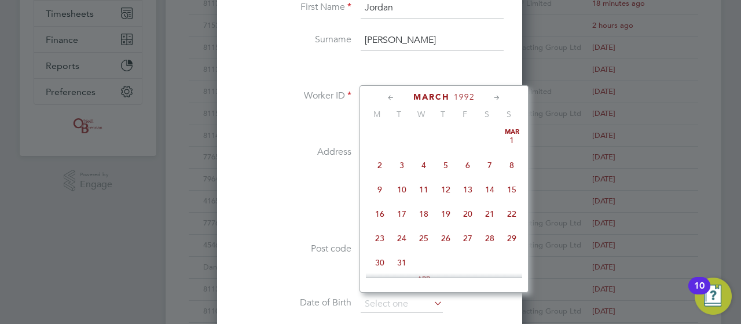
click at [388, 96] on icon at bounding box center [391, 97] width 11 height 13
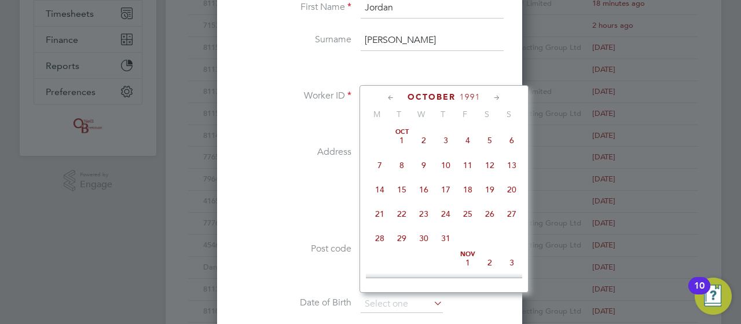
click at [388, 96] on icon at bounding box center [391, 97] width 11 height 13
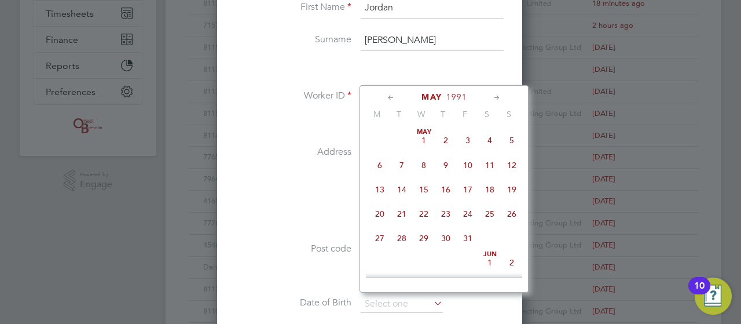
click at [388, 96] on icon at bounding box center [391, 97] width 11 height 13
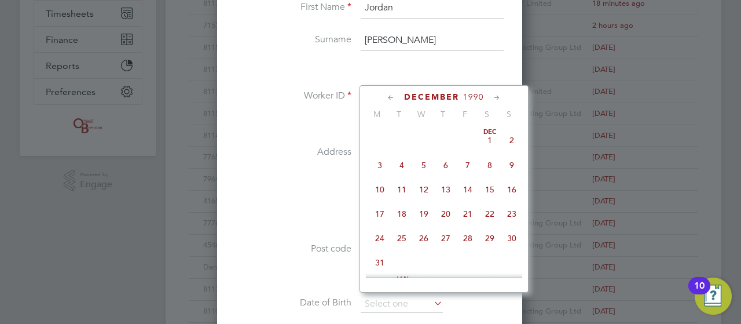
click at [388, 96] on icon at bounding box center [391, 97] width 11 height 13
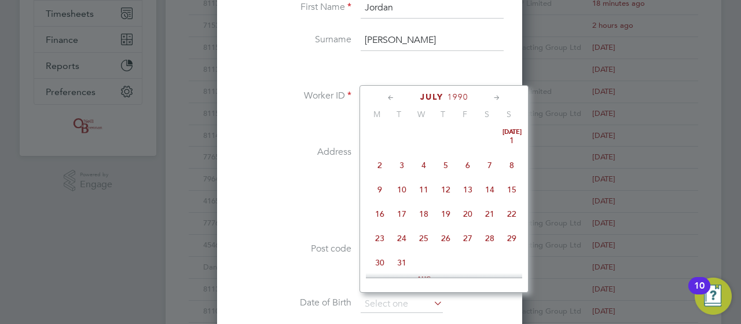
click at [496, 97] on icon at bounding box center [497, 97] width 11 height 13
click at [391, 94] on icon at bounding box center [391, 97] width 11 height 13
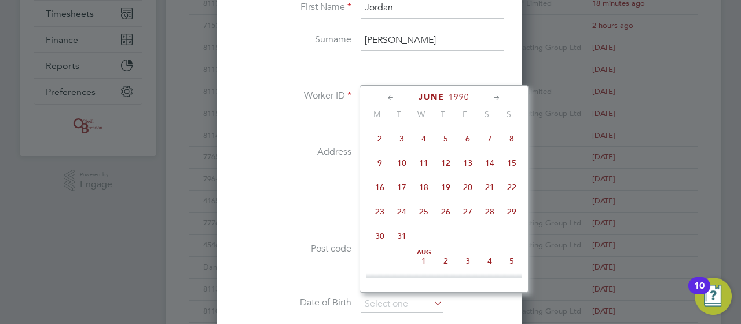
scroll to position [0, 0]
click at [391, 94] on icon at bounding box center [391, 97] width 11 height 13
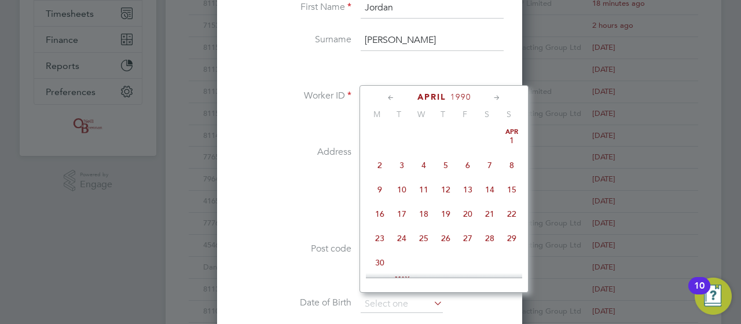
click at [391, 94] on icon at bounding box center [391, 97] width 11 height 13
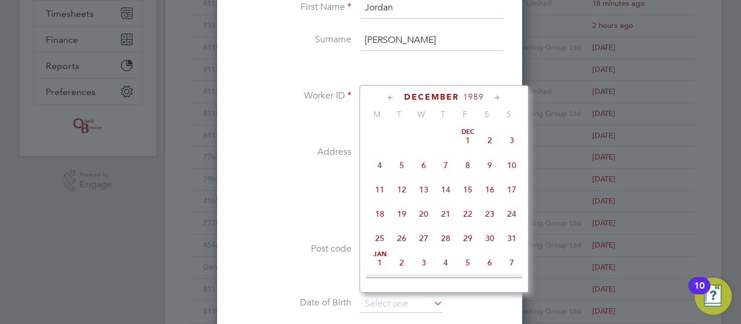
click at [391, 94] on icon at bounding box center [391, 97] width 11 height 13
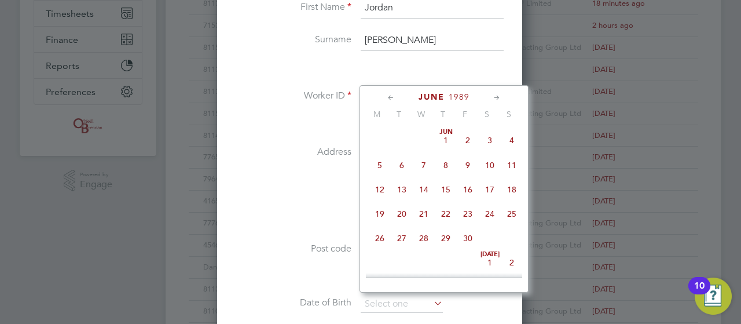
click at [391, 94] on icon at bounding box center [391, 97] width 11 height 13
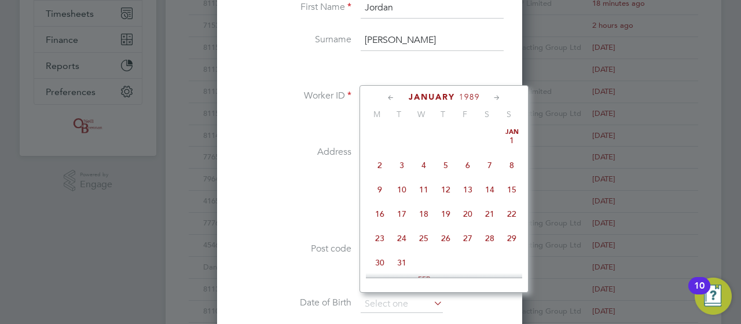
click at [391, 94] on icon at bounding box center [391, 97] width 11 height 13
click at [502, 100] on icon at bounding box center [497, 97] width 11 height 13
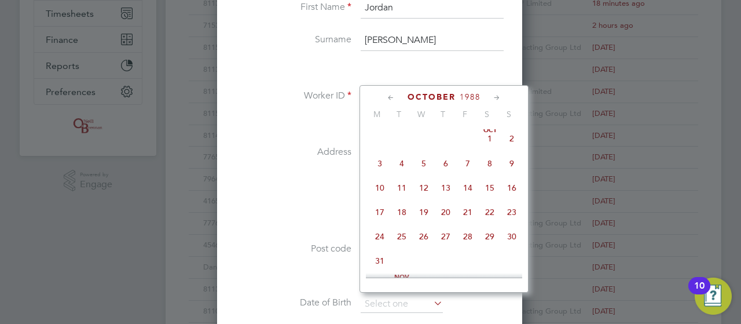
click at [502, 100] on icon at bounding box center [497, 97] width 11 height 13
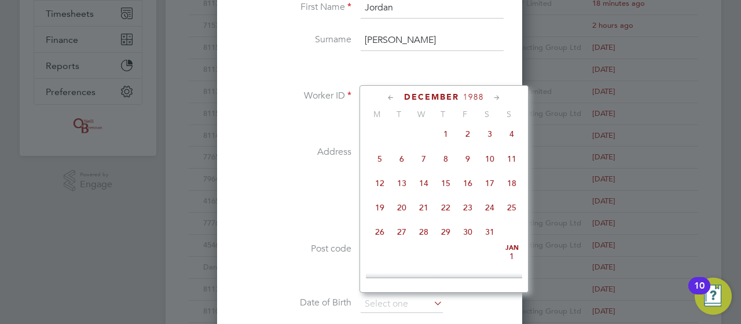
click at [424, 166] on span "7" at bounding box center [424, 159] width 22 height 22
type input "07 Dec 1988"
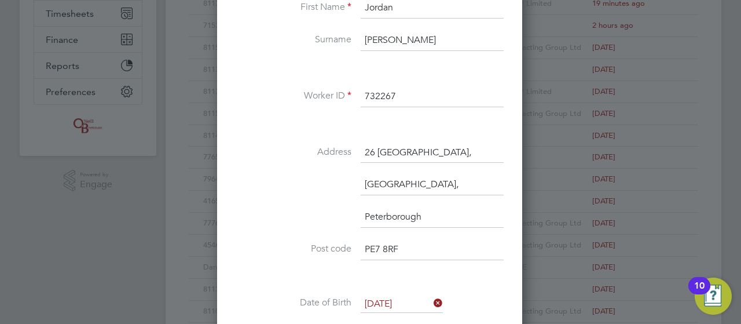
click at [511, 307] on div "New Worker Mandatory Fields Email theproloungeuk@gmail.com Mobile No 0750260050…" at bounding box center [369, 290] width 305 height 1011
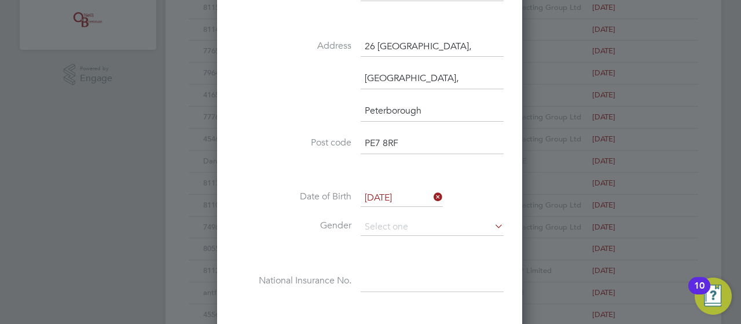
scroll to position [375, 0]
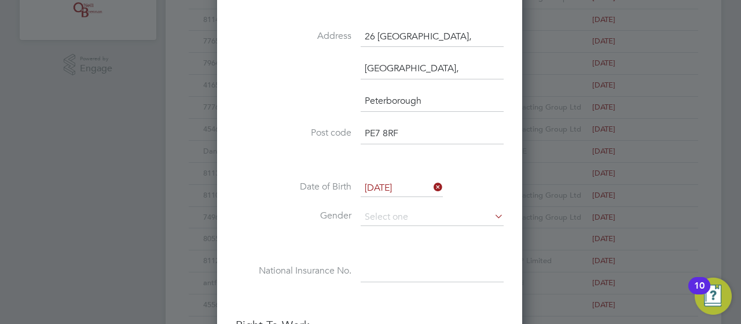
click at [492, 213] on icon at bounding box center [492, 216] width 0 height 16
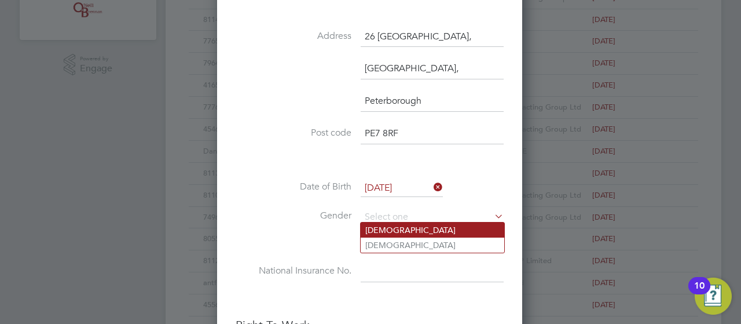
click at [412, 225] on li "Male" at bounding box center [433, 229] width 144 height 15
type input "Male"
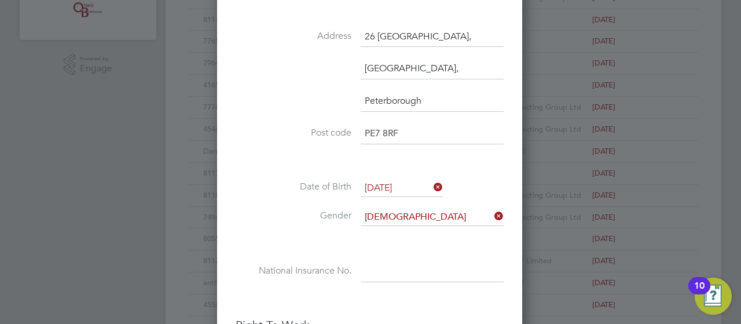
click at [369, 268] on input at bounding box center [432, 271] width 143 height 21
click at [373, 268] on input at bounding box center [432, 271] width 143 height 21
paste input "JJ549636A"
click at [388, 268] on input "JJ549636A" at bounding box center [432, 271] width 143 height 21
type input "JJ 54 96 36 A"
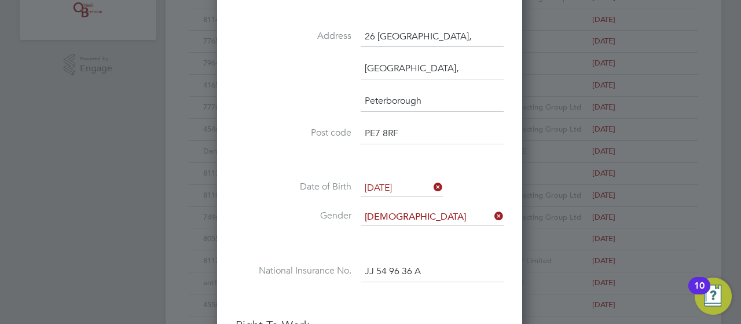
click at [511, 308] on div "New Worker Mandatory Fields Email theproloungeuk@gmail.com Mobile No 0750260050…" at bounding box center [369, 174] width 305 height 1011
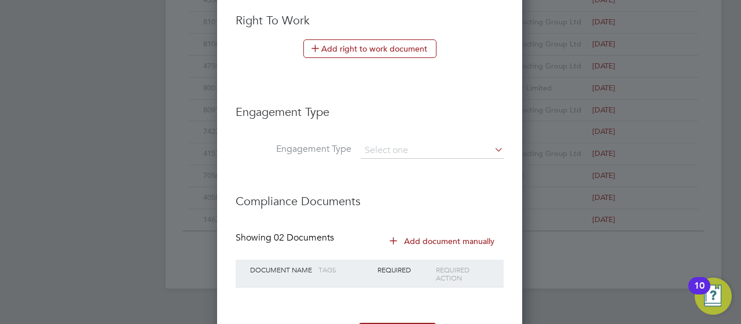
scroll to position [699, 0]
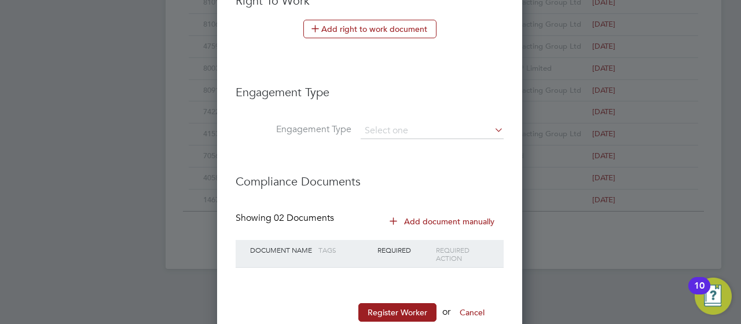
click at [492, 124] on icon at bounding box center [492, 130] width 0 height 16
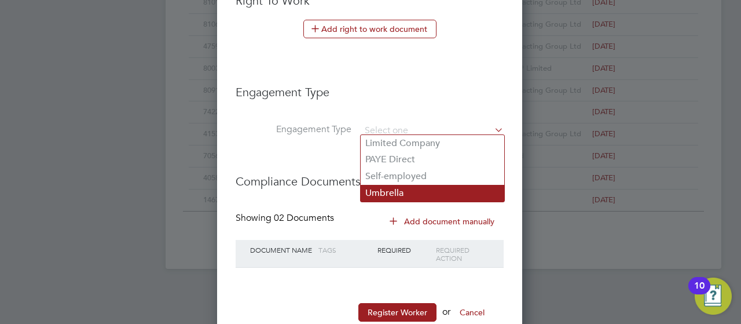
click at [416, 193] on li "Umbrella" at bounding box center [433, 193] width 144 height 17
type input "Umbrella"
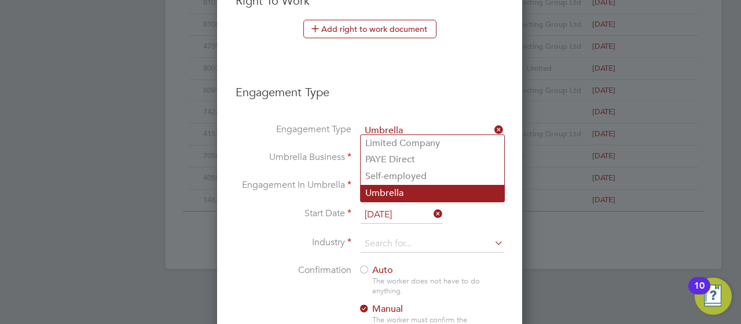
scroll to position [1220, 306]
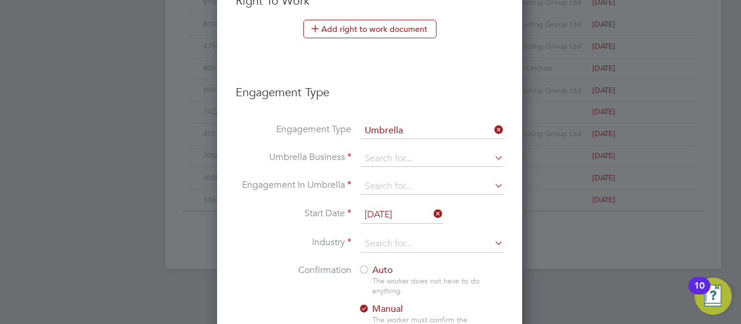
click at [244, 207] on label "Start Date" at bounding box center [294, 213] width 116 height 12
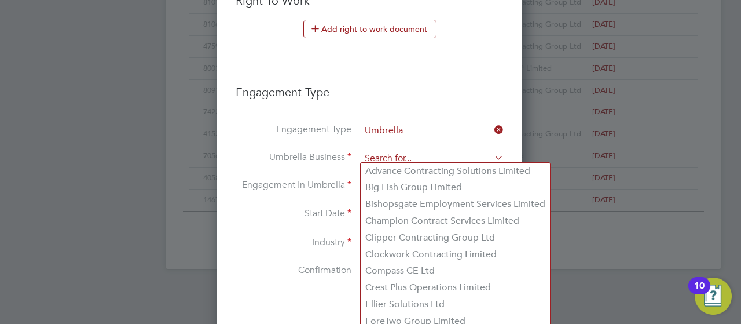
click at [390, 153] on input at bounding box center [432, 159] width 143 height 16
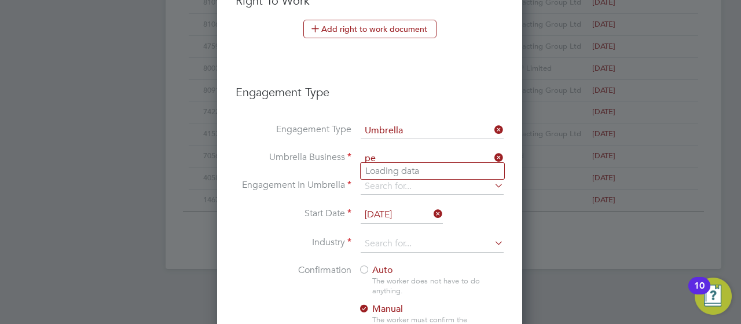
type input "p"
click at [417, 97] on li "Engagement Type" at bounding box center [370, 98] width 268 height 50
click at [492, 122] on icon at bounding box center [492, 130] width 0 height 16
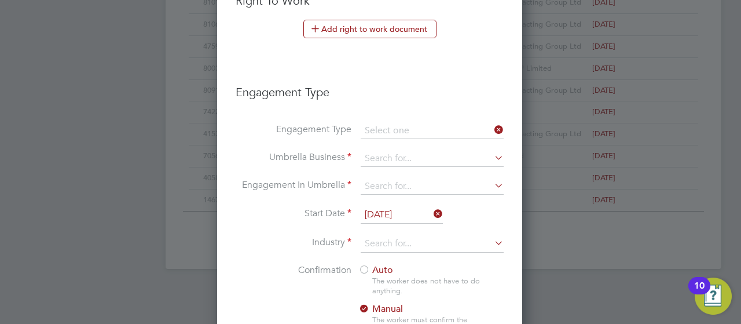
scroll to position [6, 6]
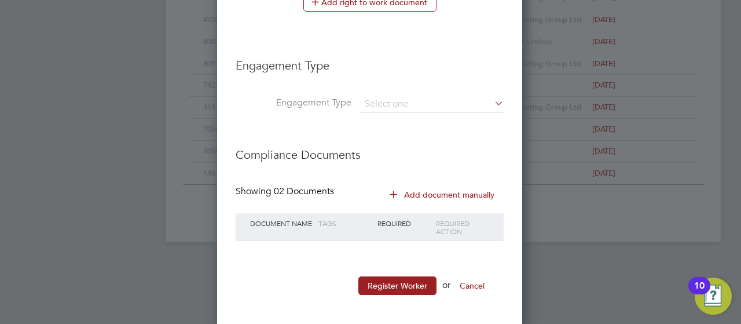
scroll to position [726, 0]
click at [404, 280] on button "Register Worker" at bounding box center [397, 285] width 78 height 19
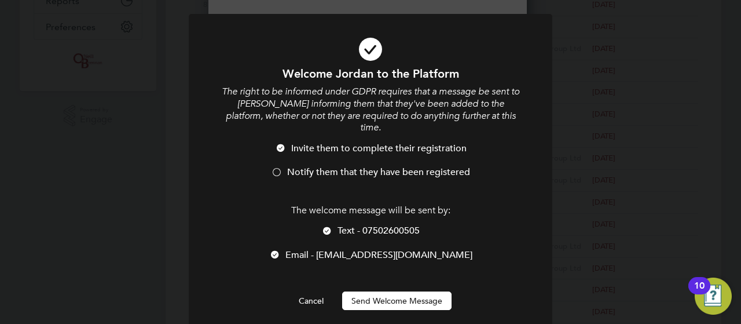
scroll to position [1006, 306]
click at [404, 291] on button "Send Welcome Message" at bounding box center [396, 300] width 109 height 19
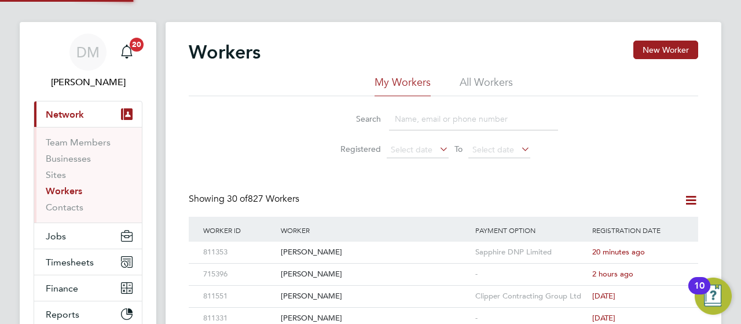
scroll to position [0, 0]
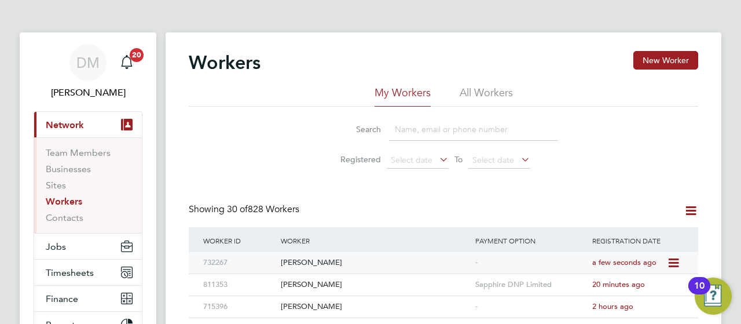
click at [672, 264] on icon at bounding box center [673, 263] width 12 height 14
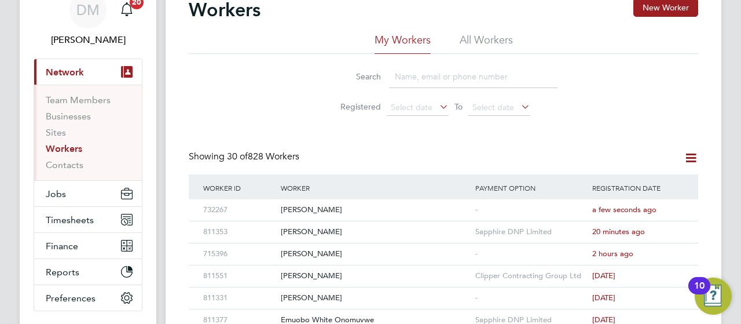
scroll to position [69, 0]
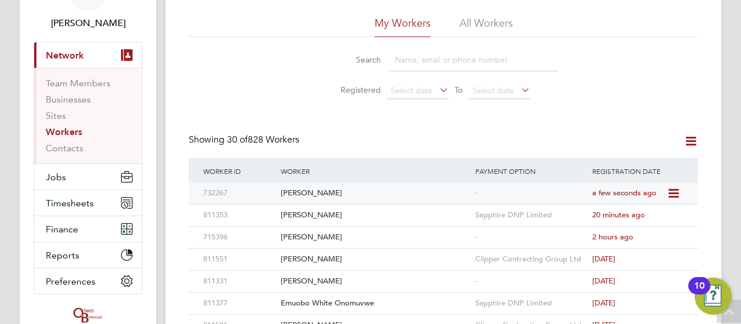
click at [675, 199] on icon at bounding box center [673, 193] width 12 height 14
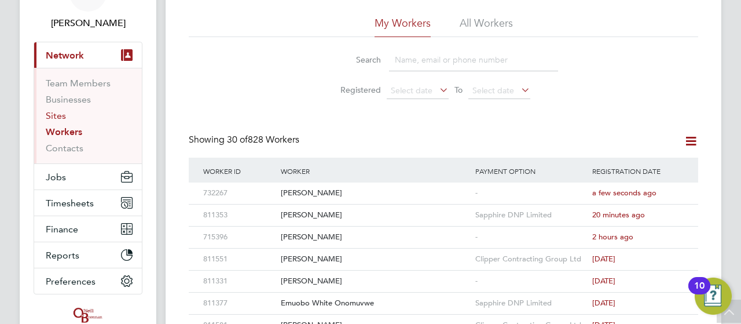
click at [58, 116] on link "Sites" at bounding box center [56, 115] width 20 height 11
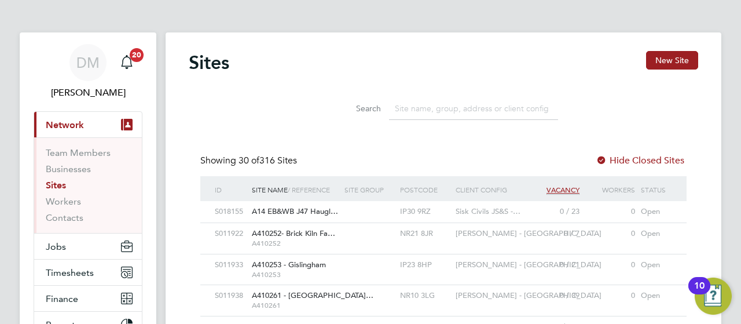
click at [434, 113] on input at bounding box center [473, 108] width 169 height 23
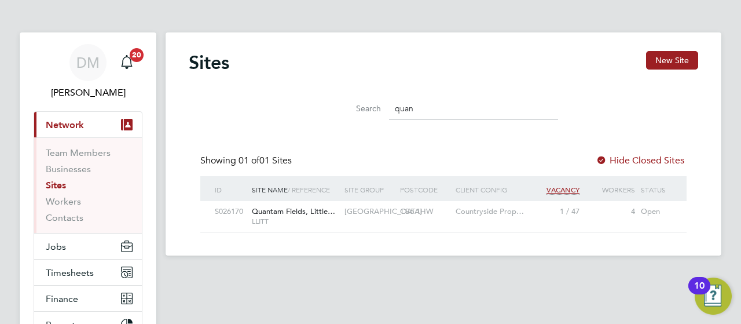
type input "quan"
click at [483, 213] on span "Countryside Prop…" at bounding box center [490, 211] width 68 height 10
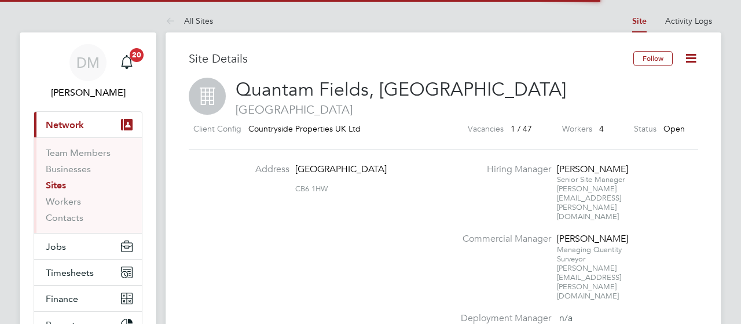
scroll to position [20, 109]
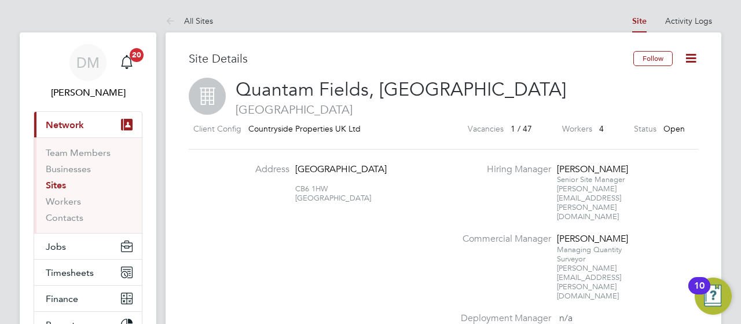
click at [696, 177] on li "Hiring Manager Kevin Bishop Senior Site Manager kevin.bishop@vistry.co.uk" at bounding box center [578, 198] width 249 height 70
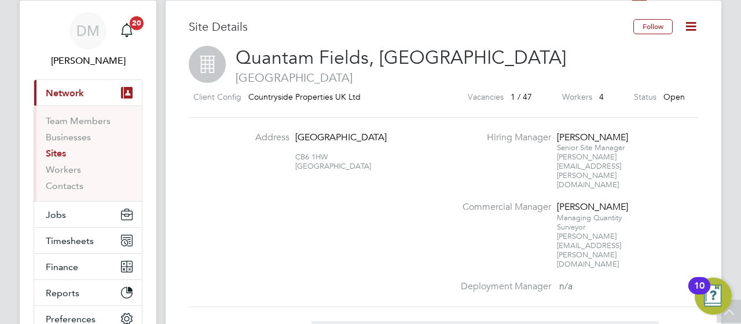
scroll to position [0, 0]
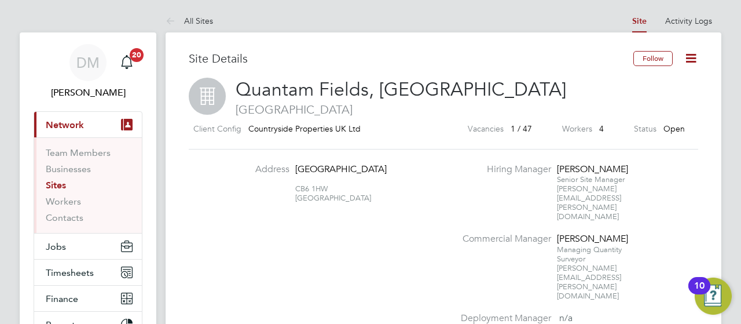
click at [687, 61] on icon at bounding box center [691, 58] width 14 height 14
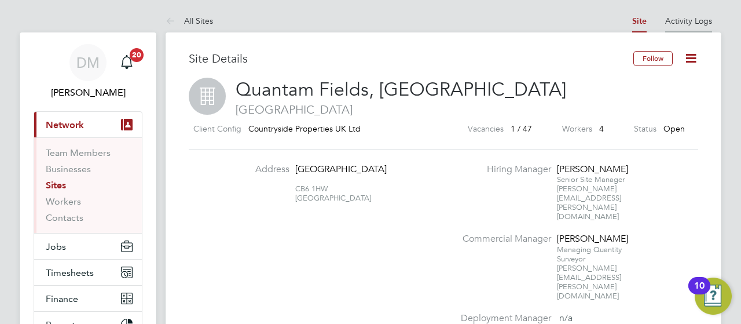
click at [698, 21] on link "Activity Logs" at bounding box center [688, 21] width 47 height 10
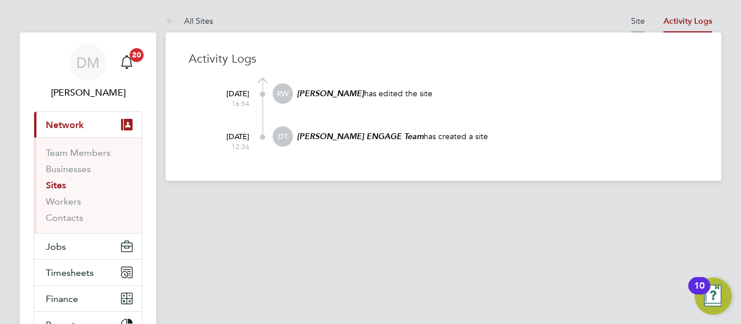
click at [639, 17] on link "Site" at bounding box center [638, 21] width 14 height 10
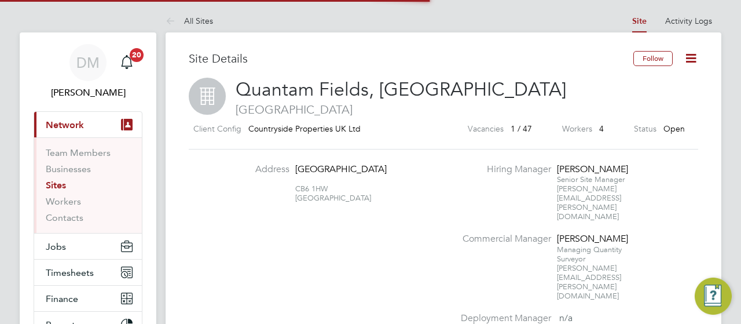
scroll to position [20, 109]
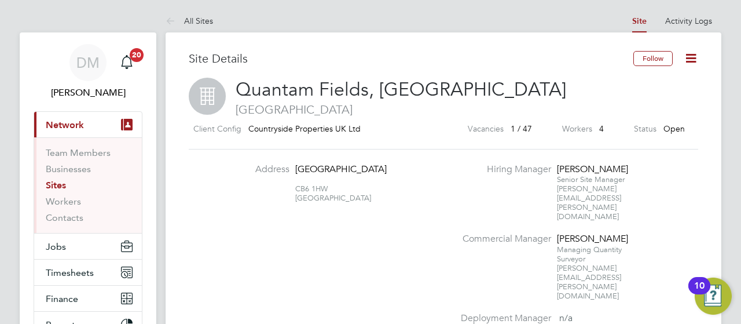
click at [691, 57] on icon at bounding box center [691, 58] width 14 height 14
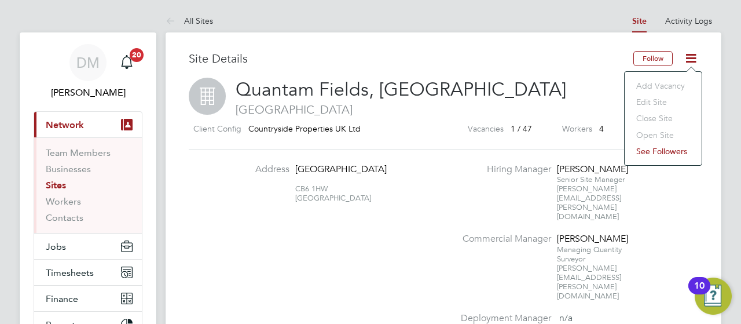
click at [572, 73] on div "Site Details" at bounding box center [411, 64] width 445 height 27
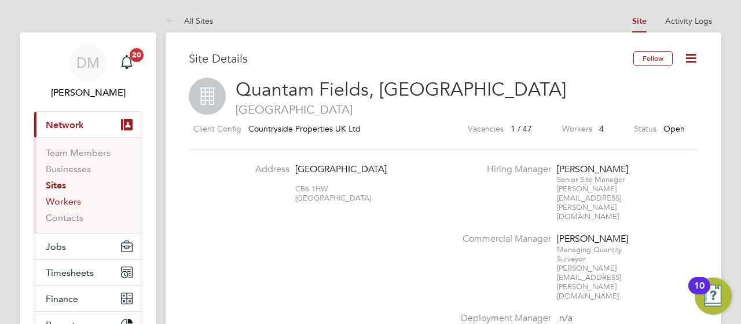
click at [71, 203] on link "Workers" at bounding box center [63, 201] width 35 height 11
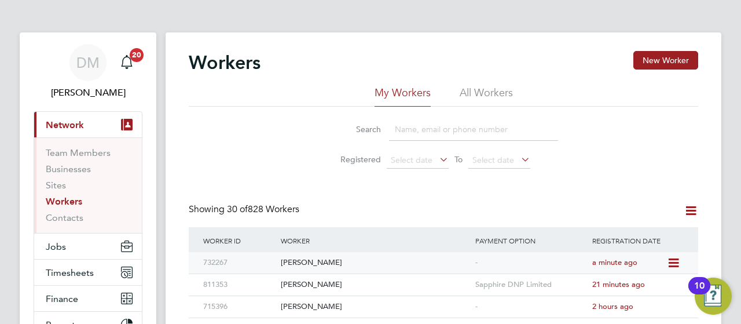
click at [412, 261] on div "Jordan Collins" at bounding box center [375, 262] width 195 height 21
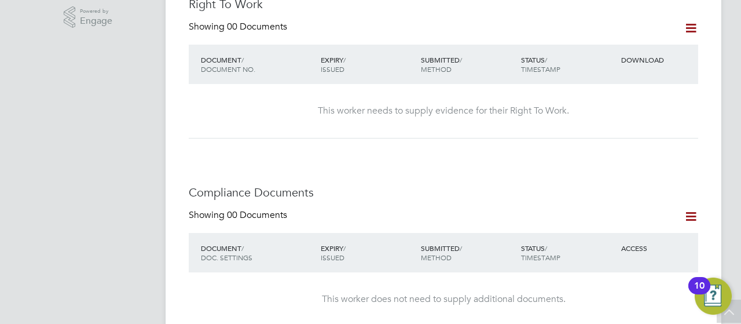
scroll to position [399, 0]
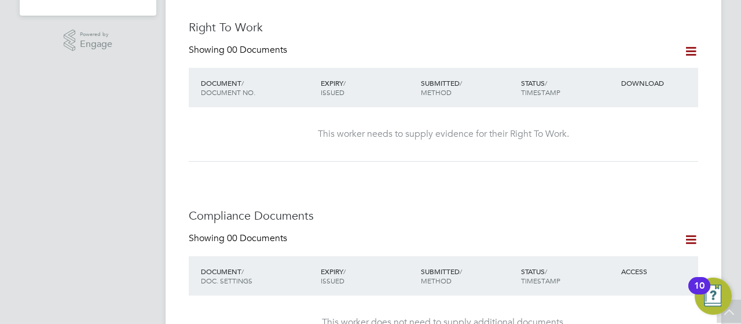
click at [691, 232] on icon at bounding box center [691, 239] width 14 height 14
click at [690, 44] on icon at bounding box center [691, 51] width 14 height 14
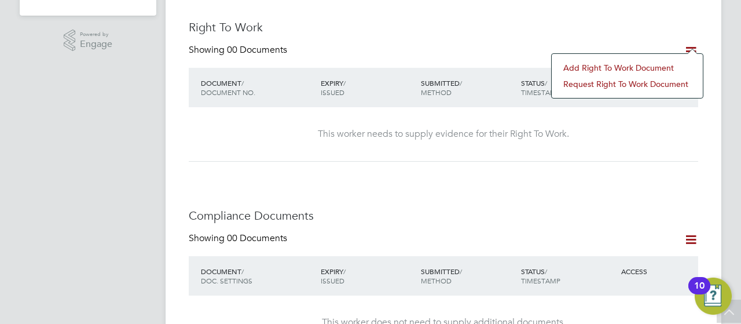
click at [691, 23] on div "Right To Work Showing 00 Documents DOCUMENT / DOCUMENT NO. EXPIRY / ISSUED SUBM…" at bounding box center [444, 91] width 510 height 142
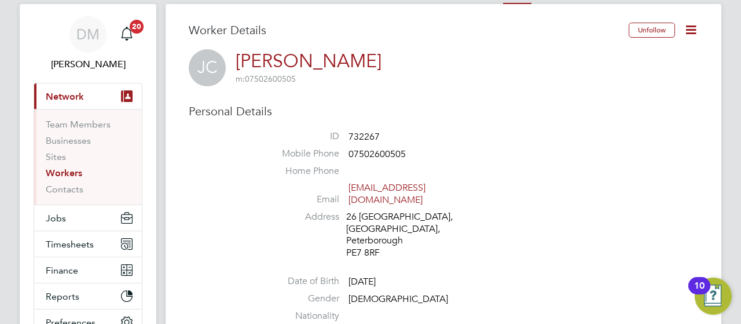
scroll to position [0, 0]
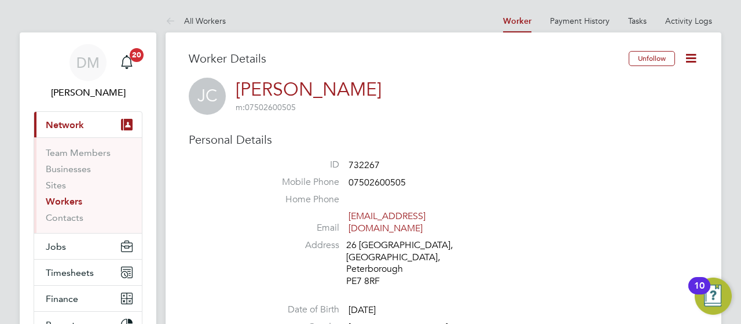
click at [689, 58] on icon at bounding box center [691, 58] width 14 height 14
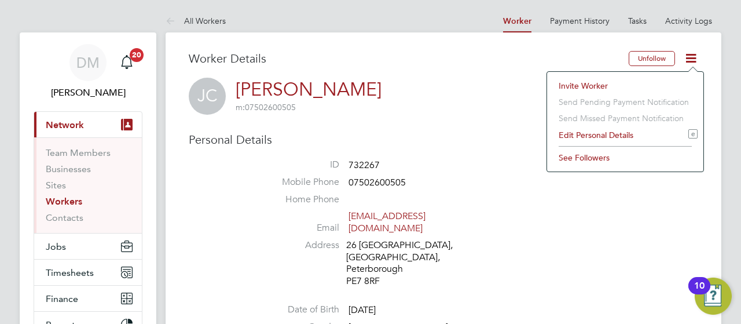
click at [556, 56] on h3 "Worker Details" at bounding box center [409, 58] width 440 height 15
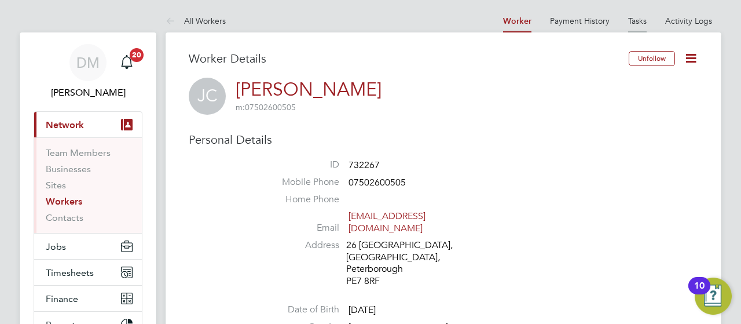
click at [639, 22] on link "Tasks" at bounding box center [637, 21] width 19 height 10
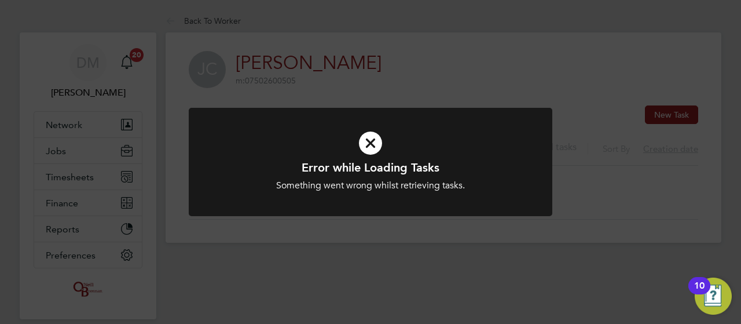
click at [373, 135] on icon at bounding box center [370, 142] width 301 height 45
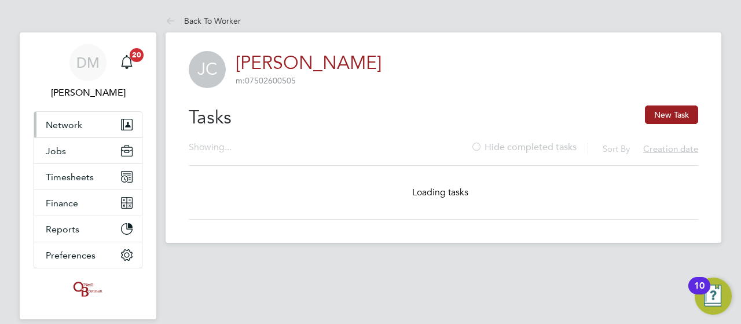
click at [63, 129] on span "Network" at bounding box center [64, 124] width 36 height 11
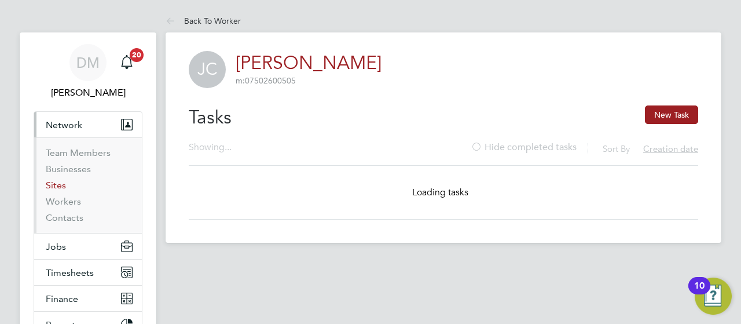
click at [59, 187] on link "Sites" at bounding box center [56, 184] width 20 height 11
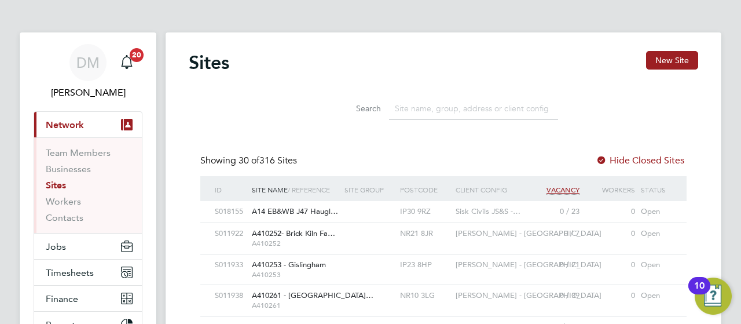
click at [402, 111] on input at bounding box center [473, 108] width 169 height 23
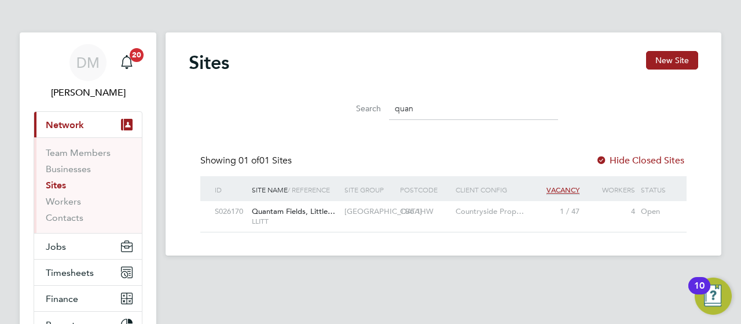
type input "quan"
click at [647, 210] on div "Open" at bounding box center [656, 211] width 37 height 21
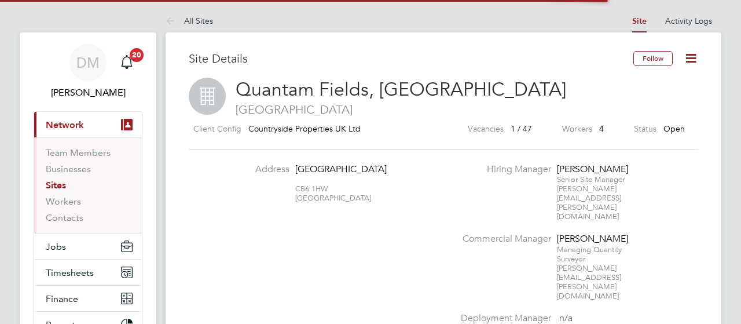
scroll to position [20, 109]
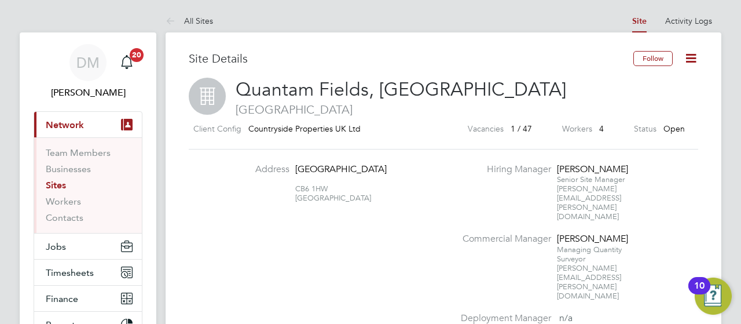
click at [689, 58] on icon at bounding box center [691, 58] width 14 height 14
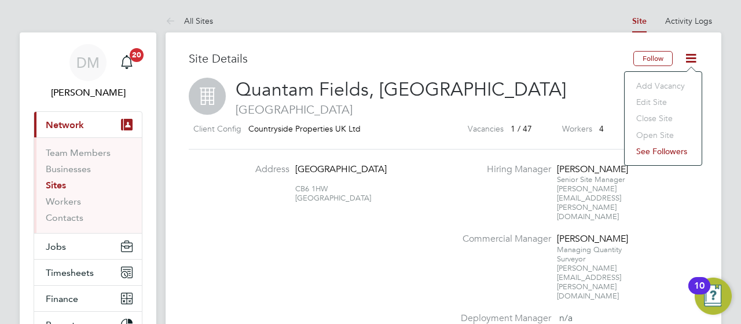
click at [689, 58] on icon at bounding box center [691, 58] width 14 height 14
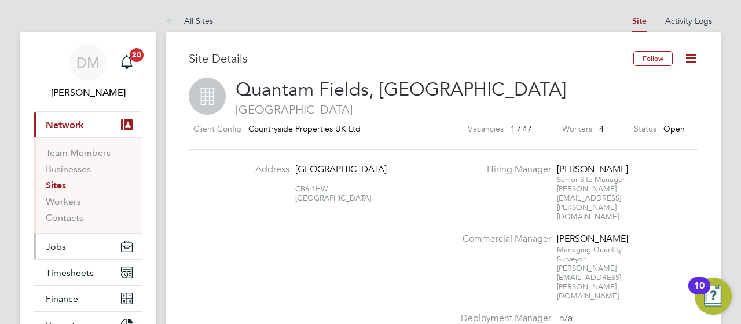
click at [97, 238] on button "Jobs" at bounding box center [88, 245] width 108 height 25
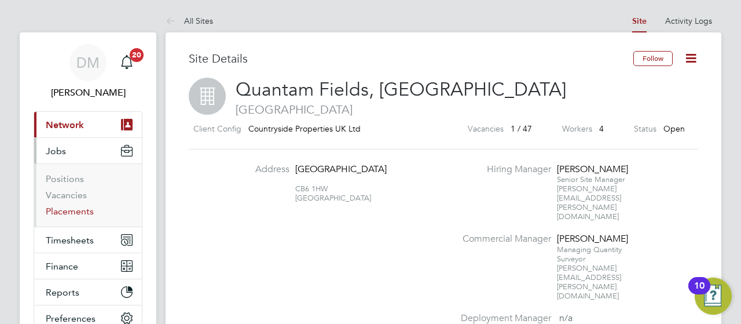
click at [82, 207] on link "Placements" at bounding box center [70, 211] width 48 height 11
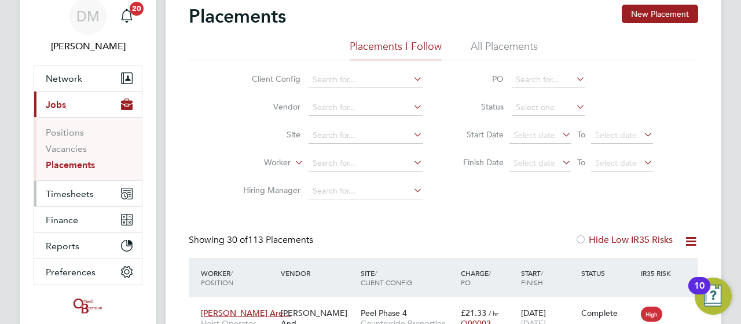
click at [80, 189] on span "Timesheets" at bounding box center [70, 193] width 48 height 11
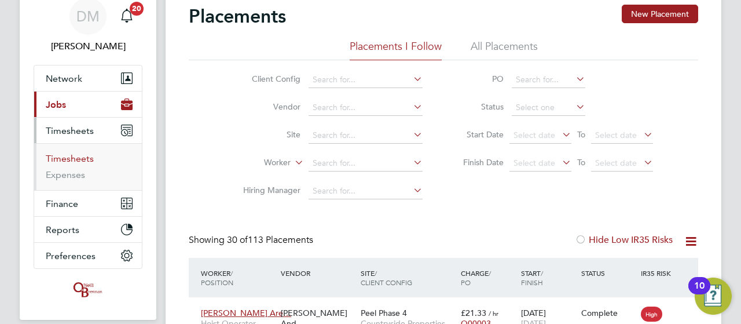
click at [73, 155] on link "Timesheets" at bounding box center [70, 158] width 48 height 11
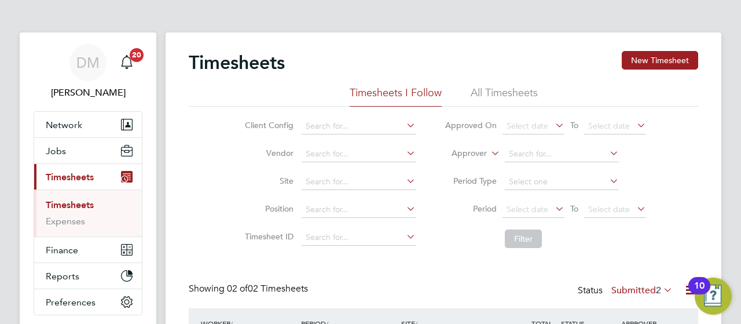
click at [699, 173] on div "Timesheets New Timesheet Timesheets I Follow All Timesheets Client Config Vendo…" at bounding box center [444, 240] width 556 height 416
